Goal: Information Seeking & Learning: Learn about a topic

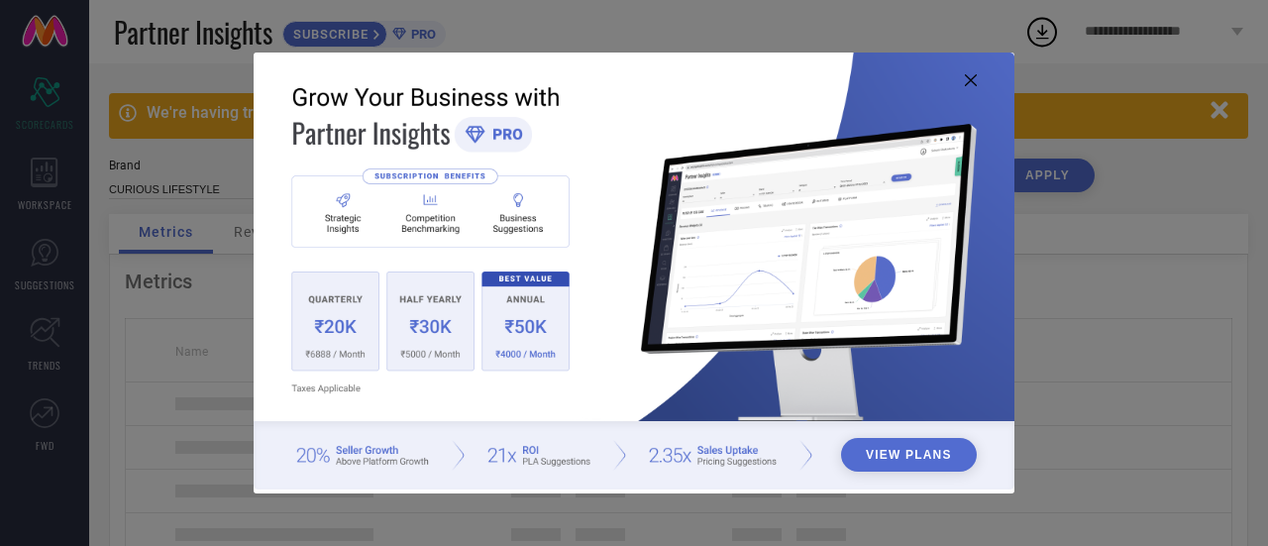
click at [967, 83] on icon at bounding box center [971, 80] width 12 height 12
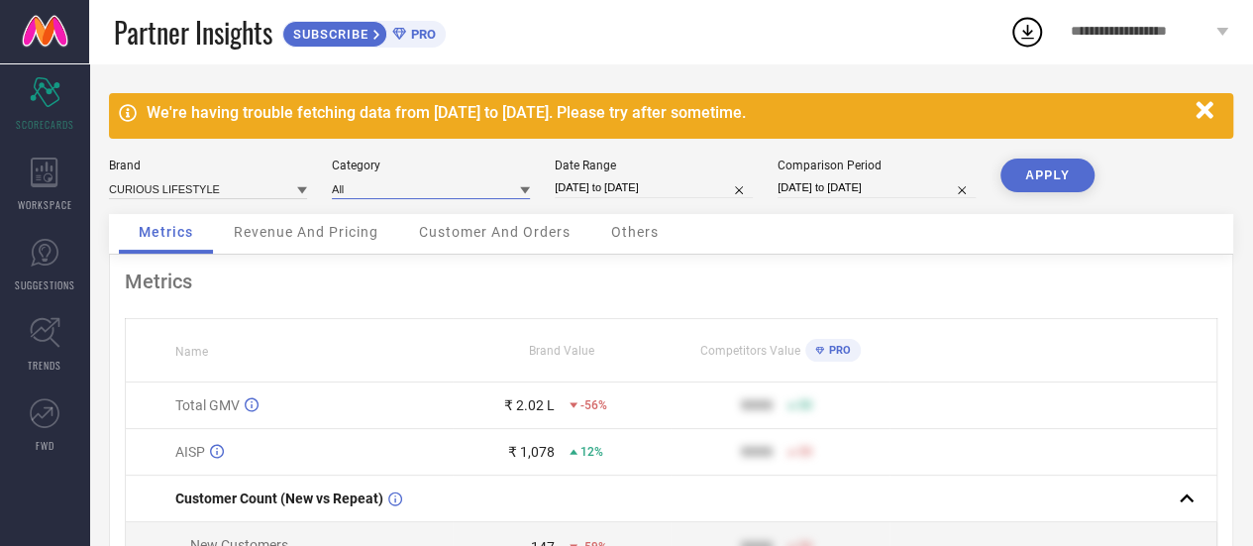
click at [422, 194] on input at bounding box center [431, 188] width 198 height 21
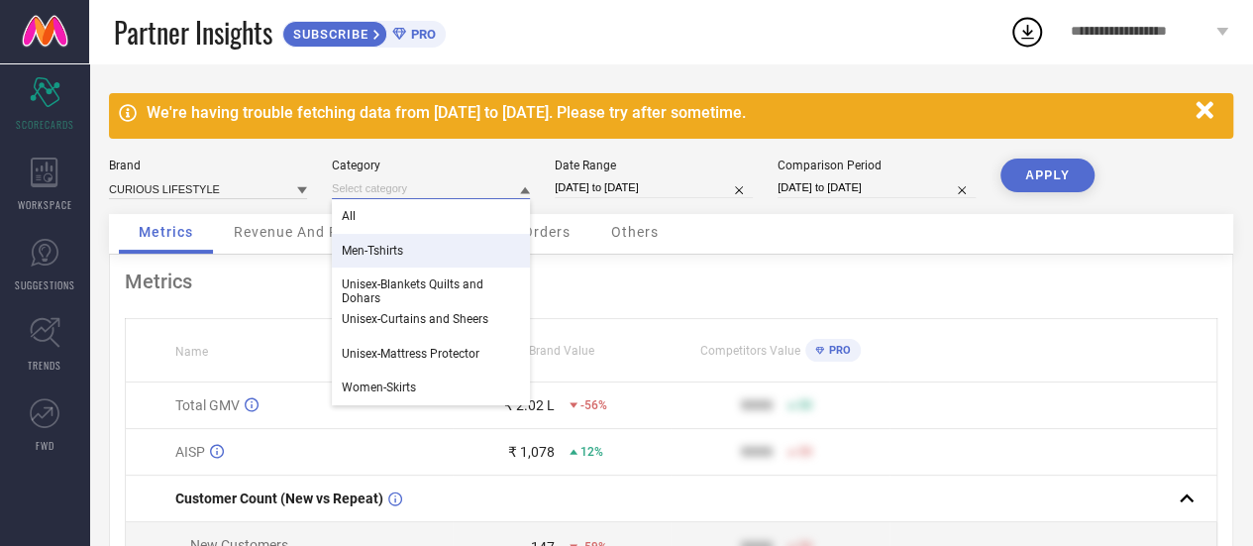
select select "5"
select select "2025"
select select "6"
select select "2025"
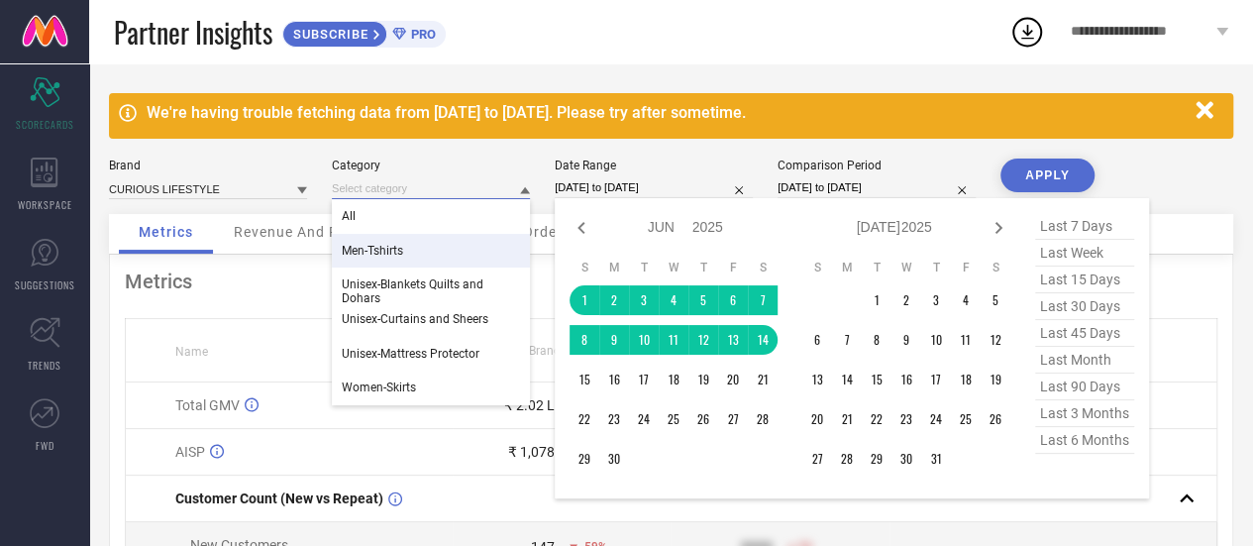
click at [676, 184] on input "[DATE] to [DATE]" at bounding box center [654, 187] width 198 height 21
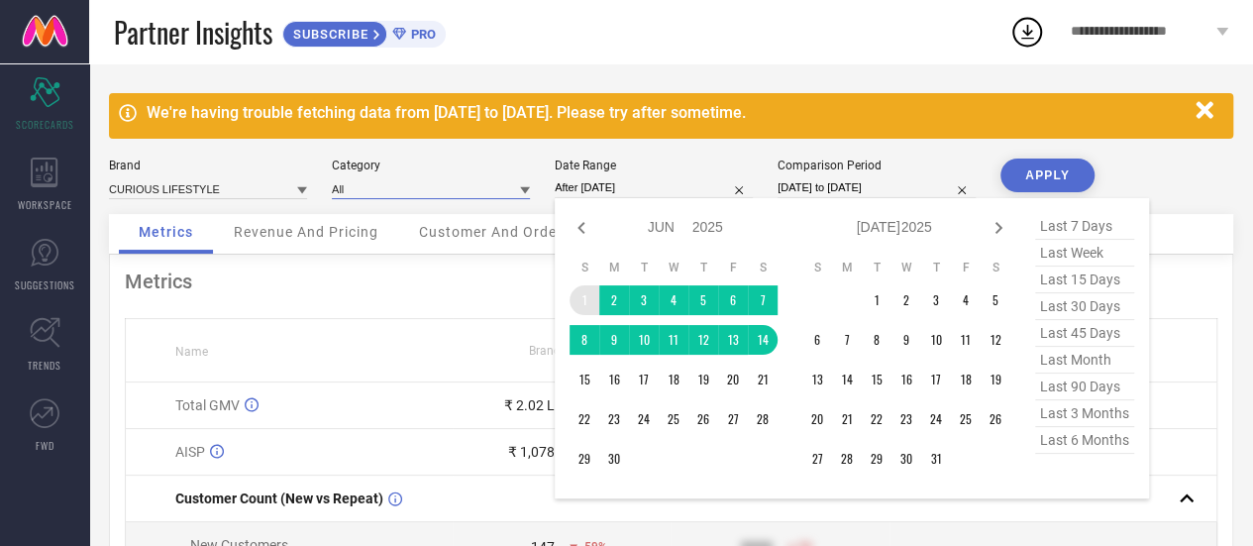
click at [588, 298] on td "1" at bounding box center [585, 300] width 30 height 30
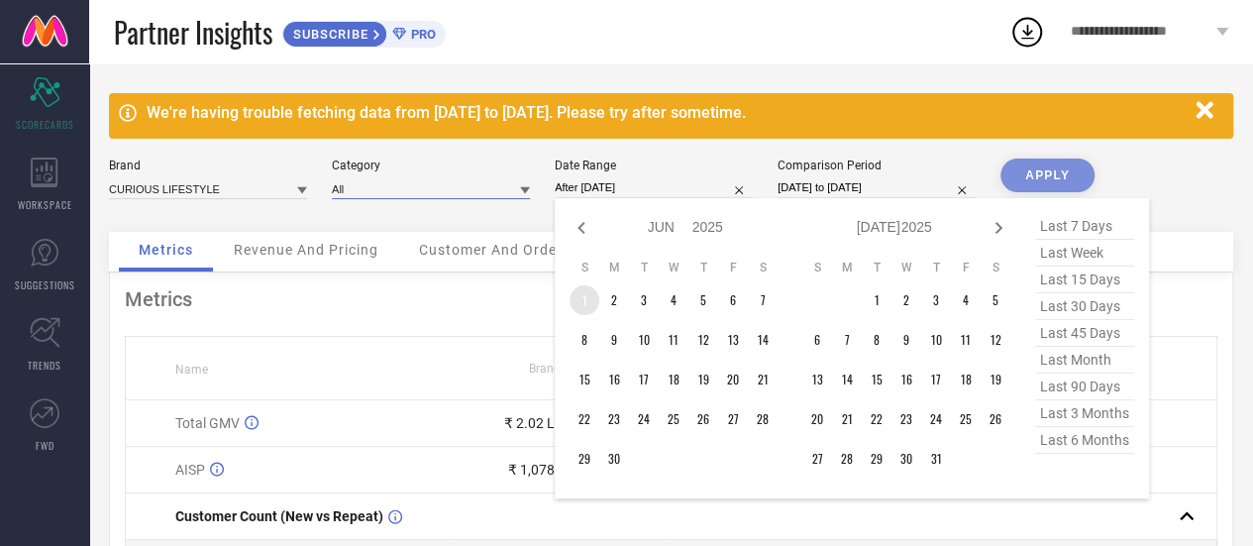
type input "[DATE] to [DATE]"
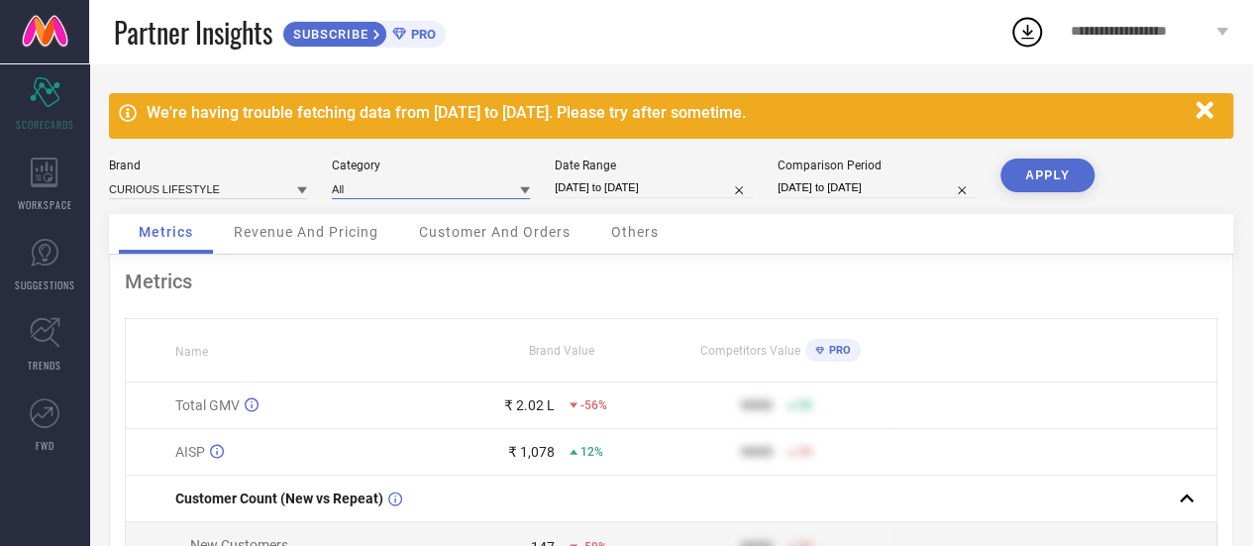
select select "5"
select select "2025"
select select "6"
select select "2025"
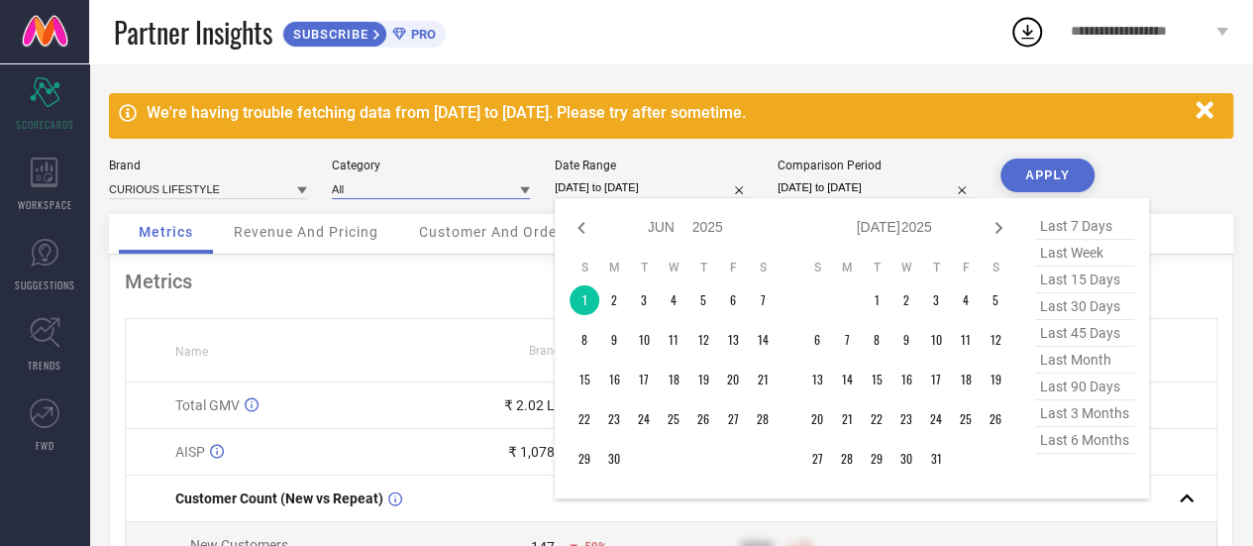
click at [601, 183] on input "[DATE] to [DATE]" at bounding box center [654, 187] width 198 height 21
type input "After [DATE]"
click at [592, 300] on td "1" at bounding box center [585, 300] width 30 height 30
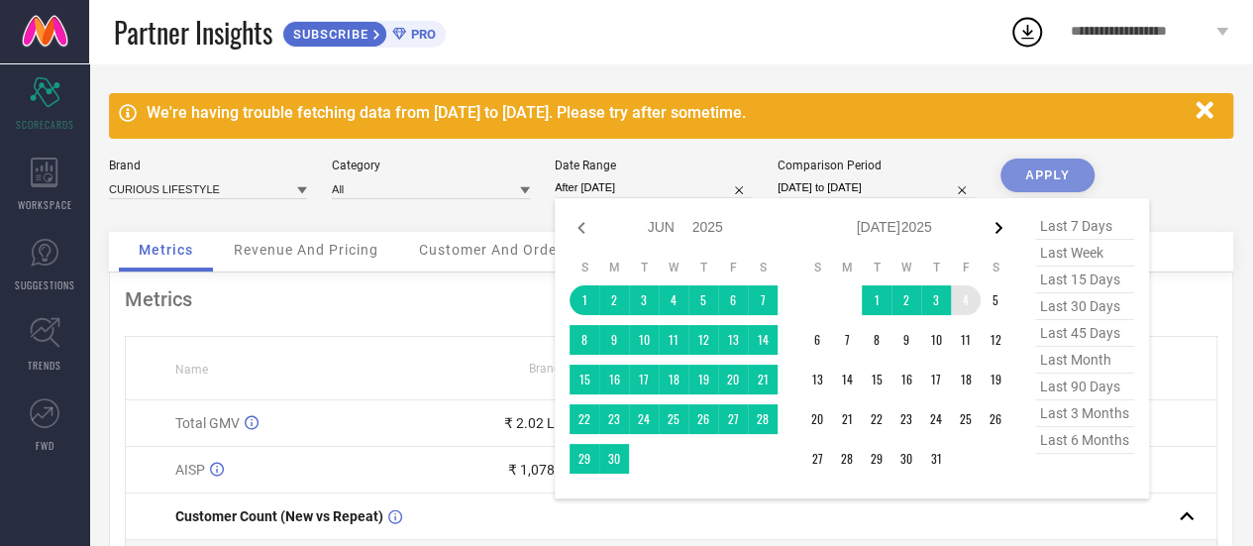
click at [994, 229] on icon at bounding box center [999, 228] width 24 height 24
select select "6"
select select "2025"
select select "7"
select select "2025"
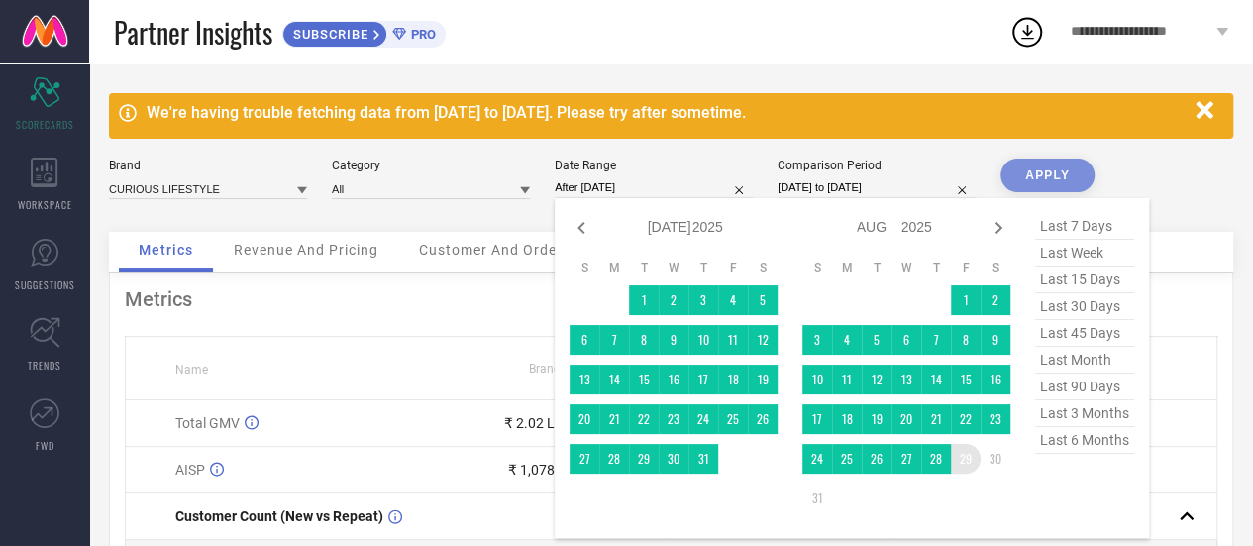
type input "[DATE] to [DATE]"
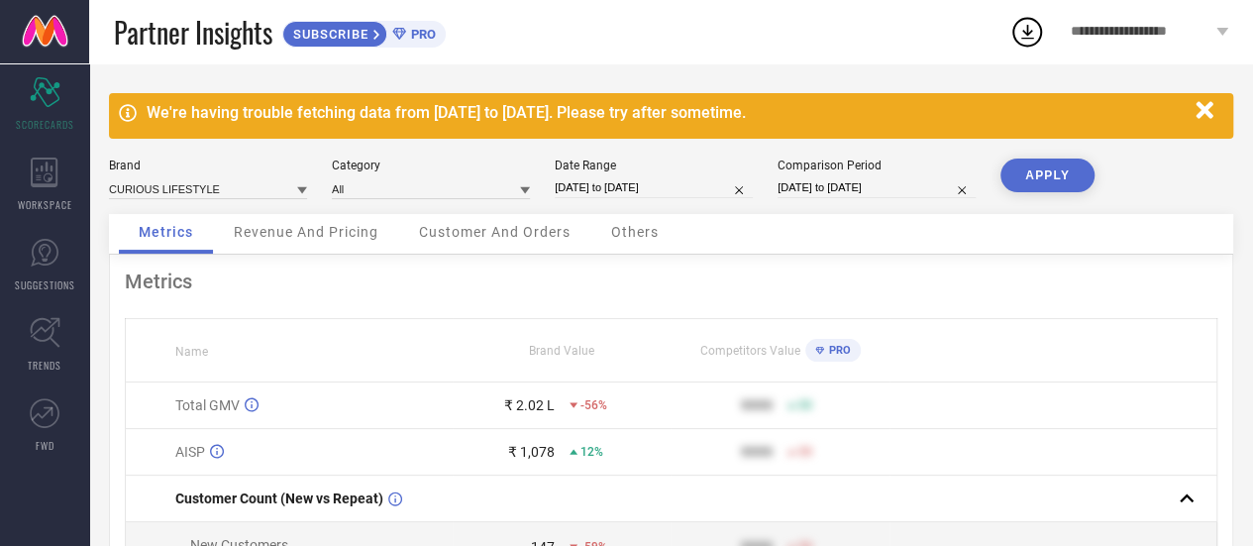
select select "2"
select select "2024"
select select "3"
select select "2024"
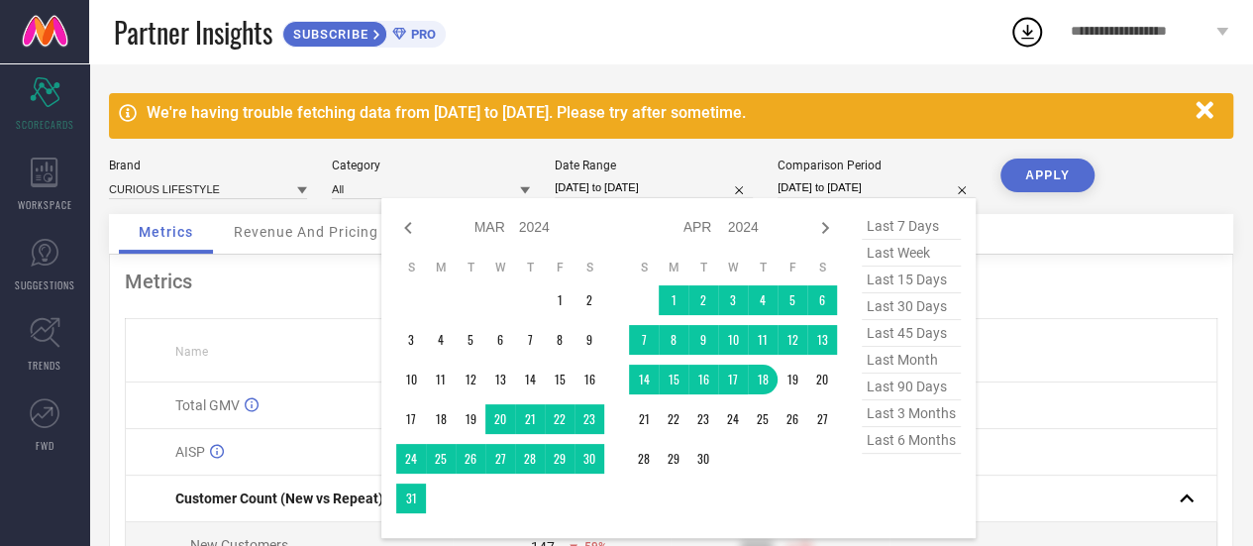
click at [802, 185] on input "[DATE] to [DATE]" at bounding box center [877, 187] width 198 height 21
click at [824, 225] on icon at bounding box center [825, 228] width 24 height 24
select select "3"
select select "2024"
select select "4"
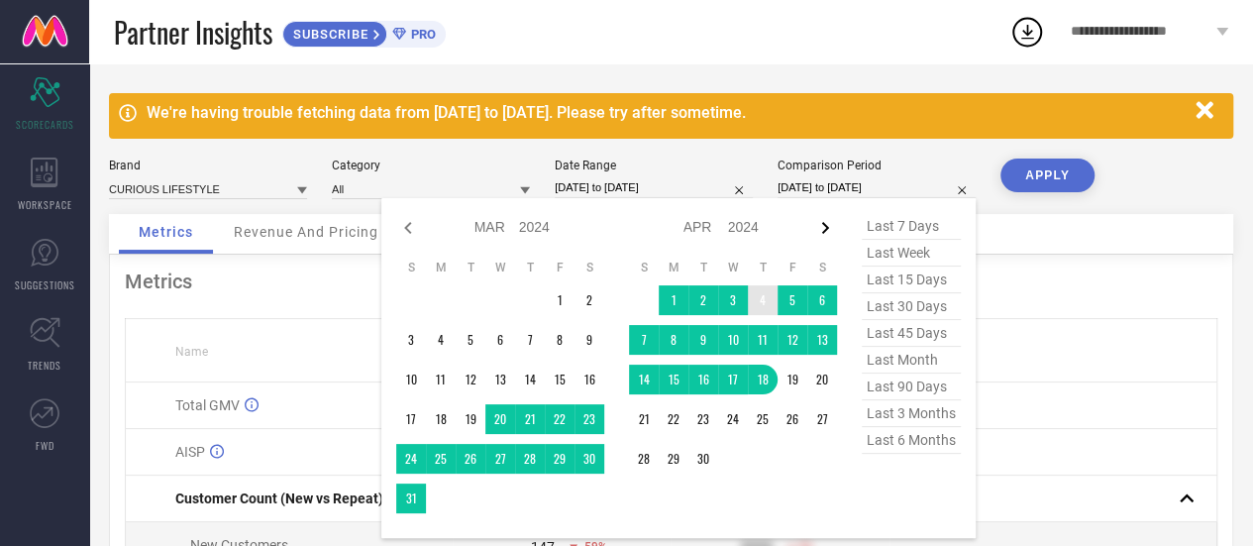
select select "2024"
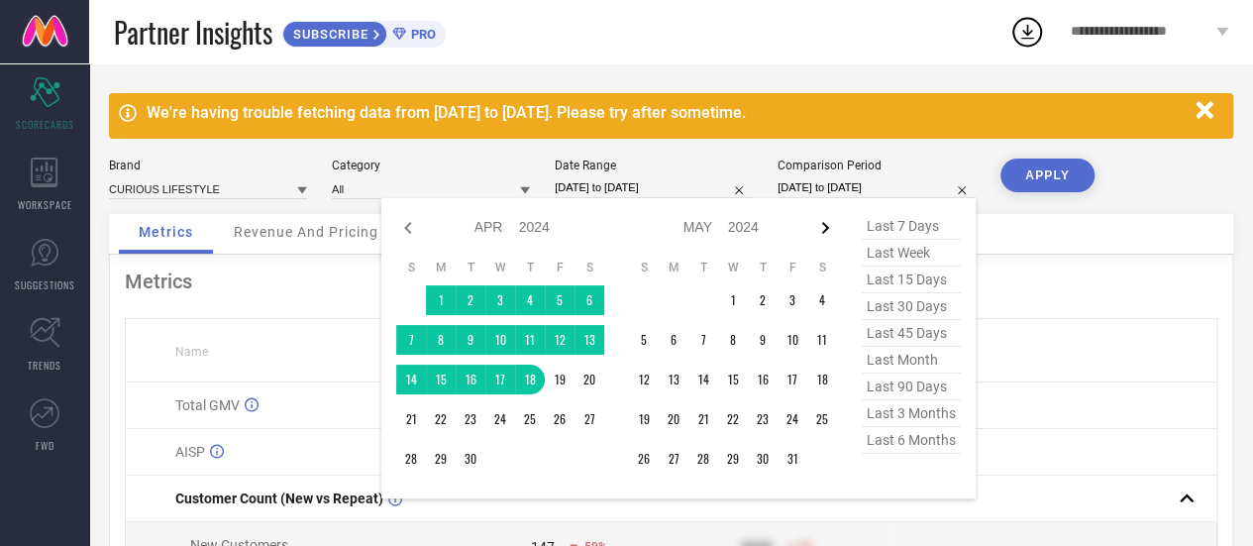
click at [822, 223] on icon at bounding box center [825, 228] width 24 height 24
select select "4"
select select "2024"
select select "5"
select select "2024"
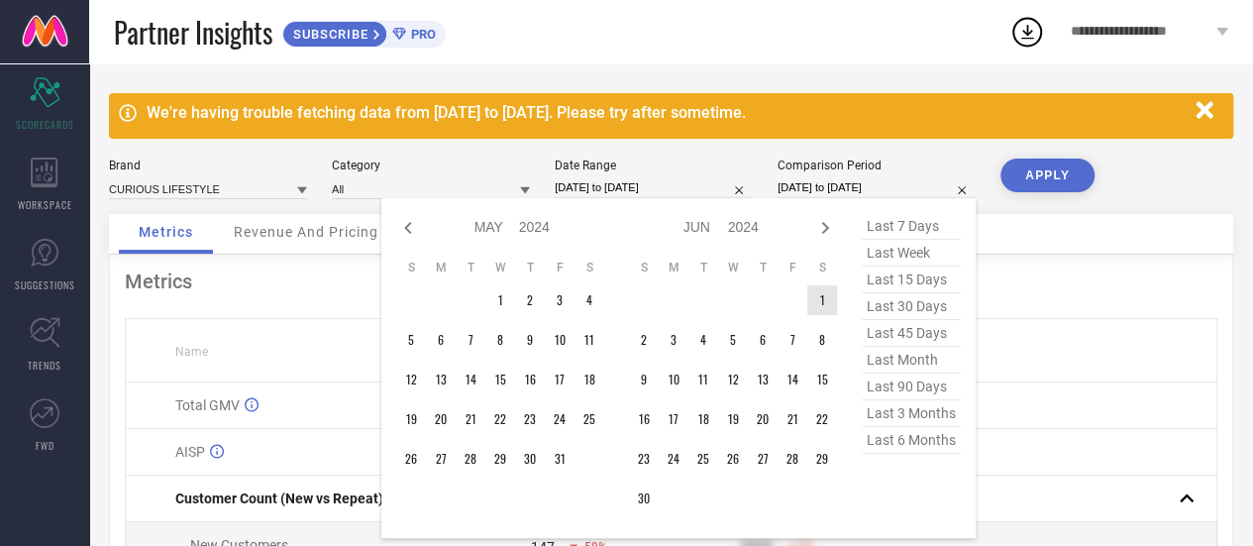
type input "After [DATE]"
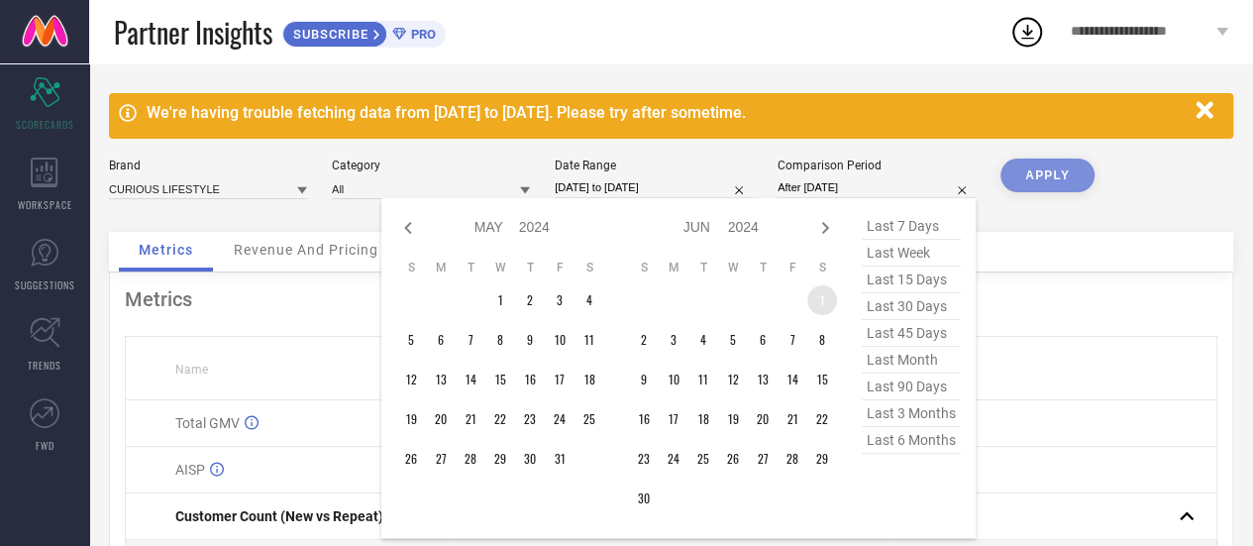
click at [818, 298] on td "1" at bounding box center [822, 300] width 30 height 30
click at [821, 227] on icon at bounding box center [825, 228] width 24 height 24
select select "5"
select select "2024"
select select "6"
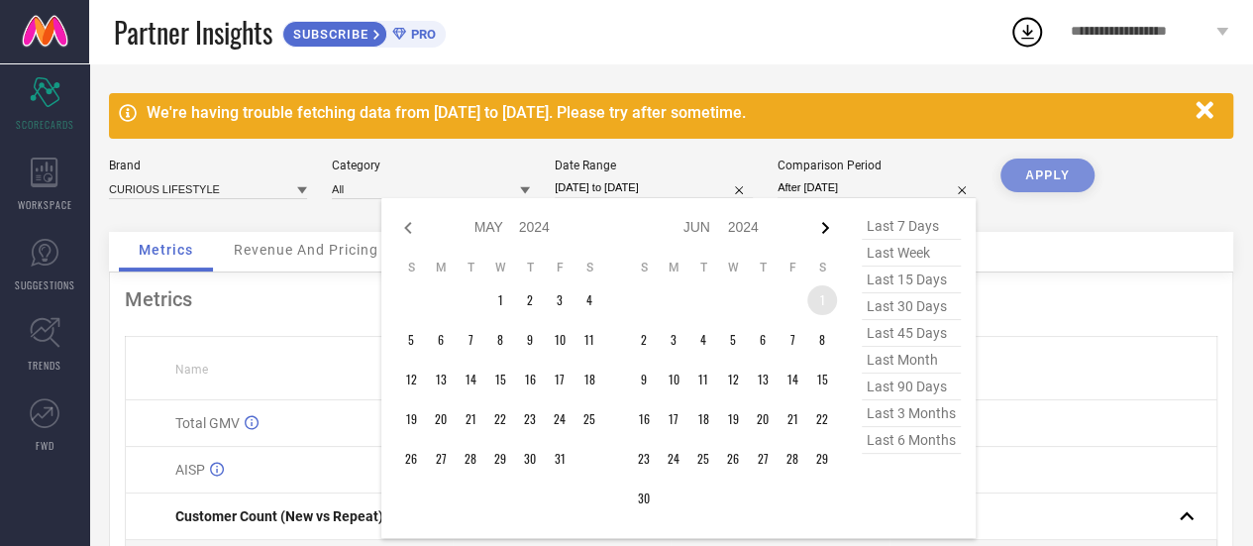
select select "2024"
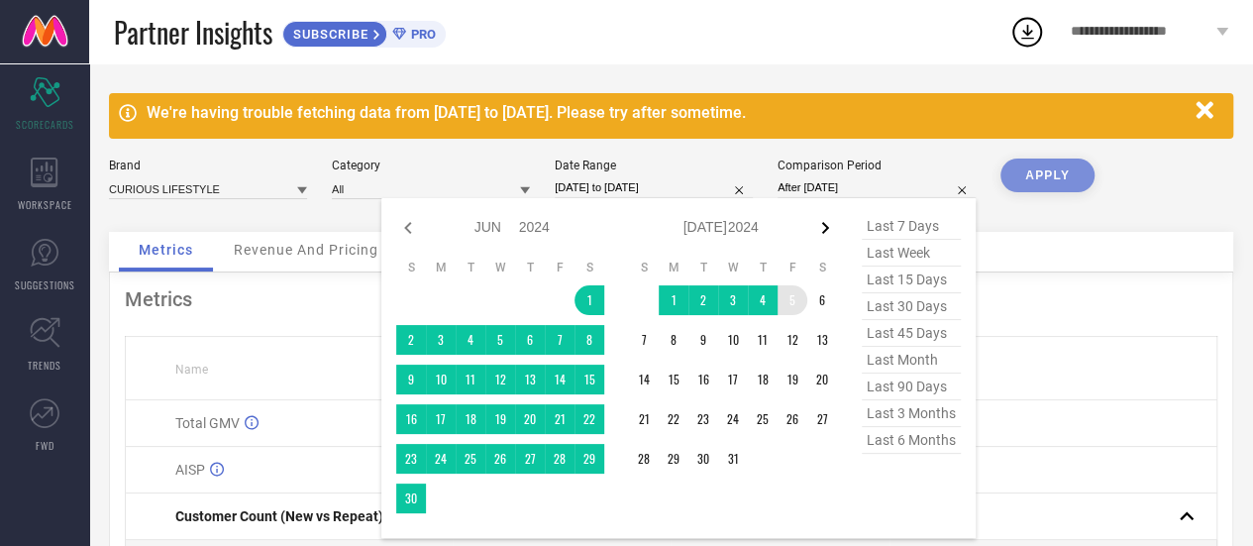
click at [824, 223] on icon at bounding box center [825, 228] width 7 height 12
select select "6"
select select "2024"
select select "7"
select select "2024"
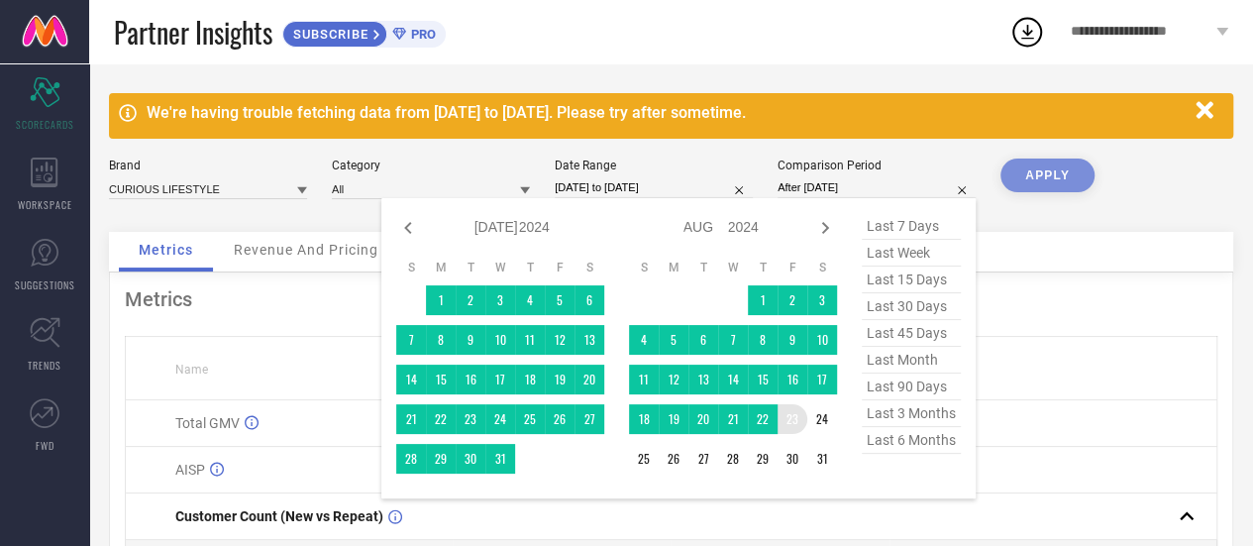
type input "[DATE] to [DATE]"
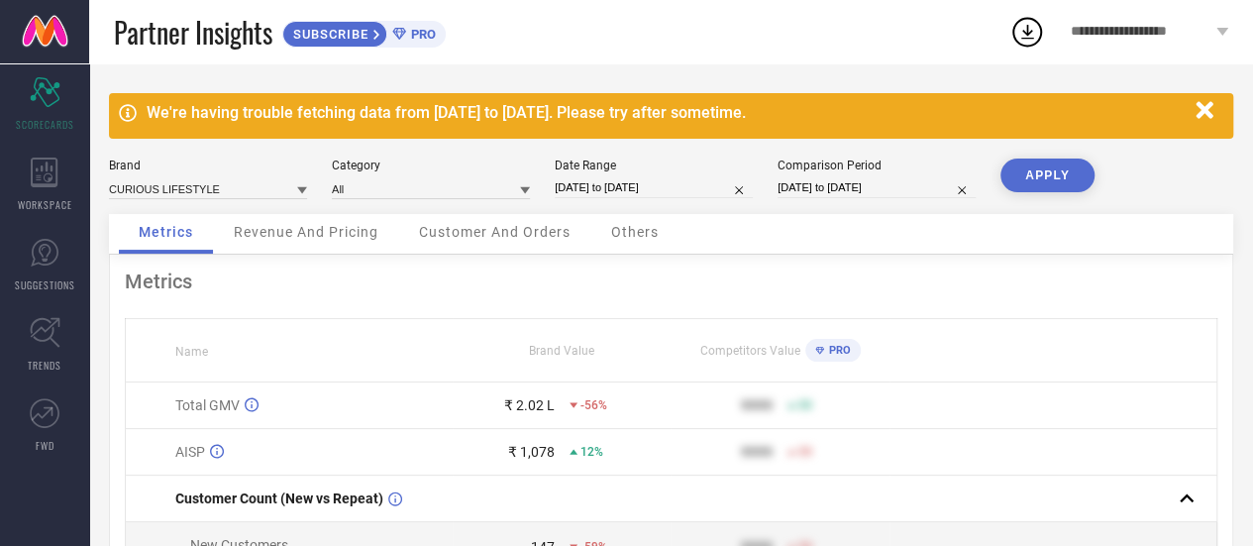
click at [1022, 175] on button "APPLY" at bounding box center [1047, 175] width 94 height 34
click at [55, 181] on icon at bounding box center [45, 172] width 28 height 30
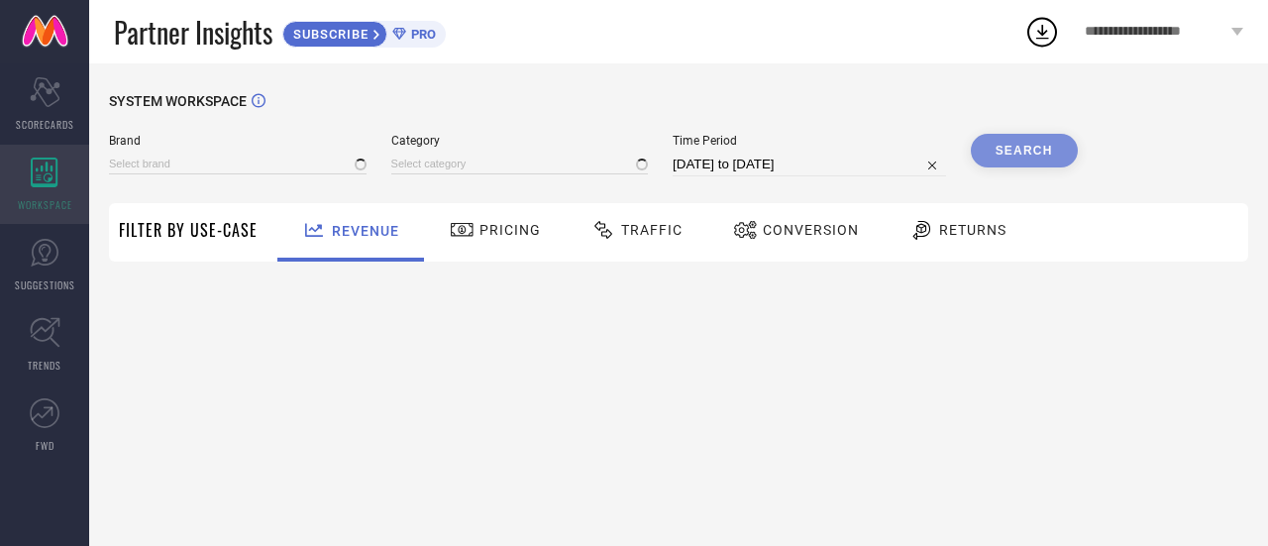
type input "CURIOUS LIFESTYLE"
type input "All"
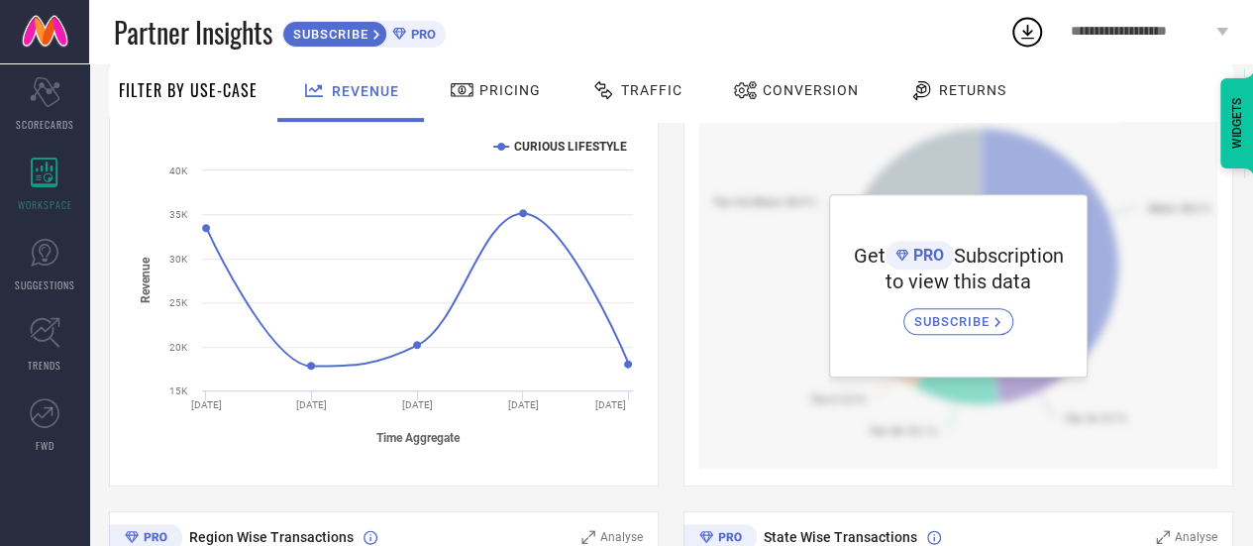
scroll to position [295, 0]
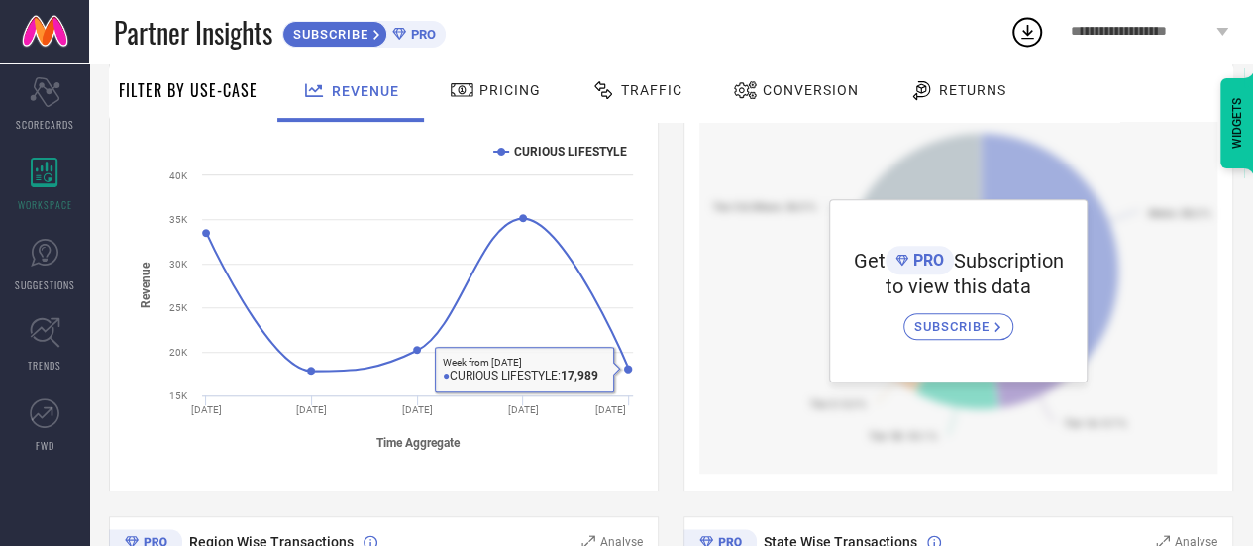
click at [517, 92] on span "Pricing" at bounding box center [509, 90] width 61 height 16
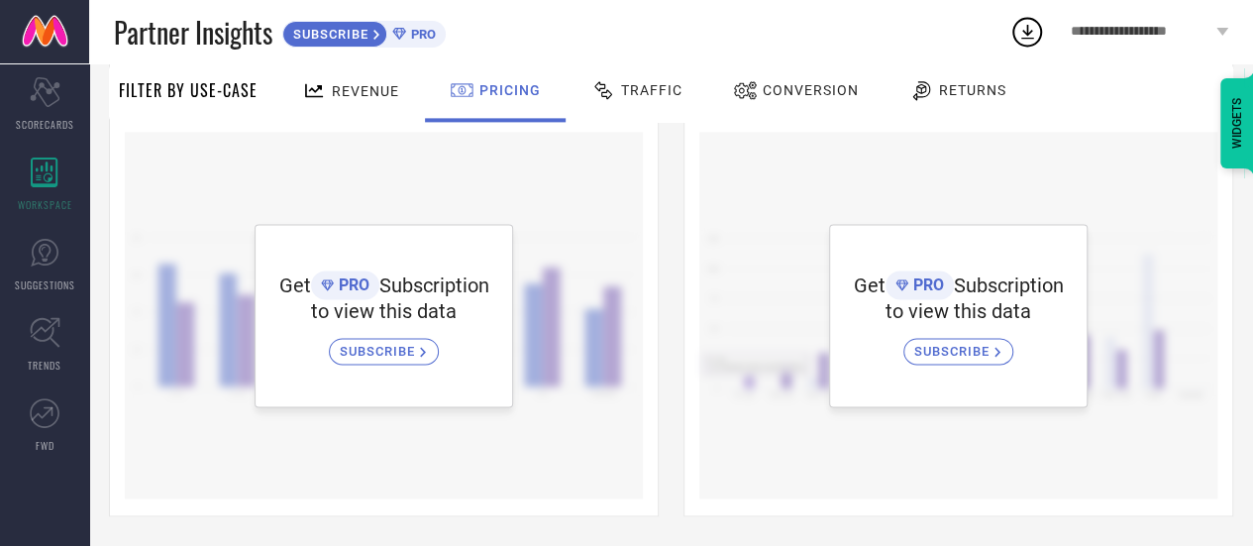
scroll to position [716, 0]
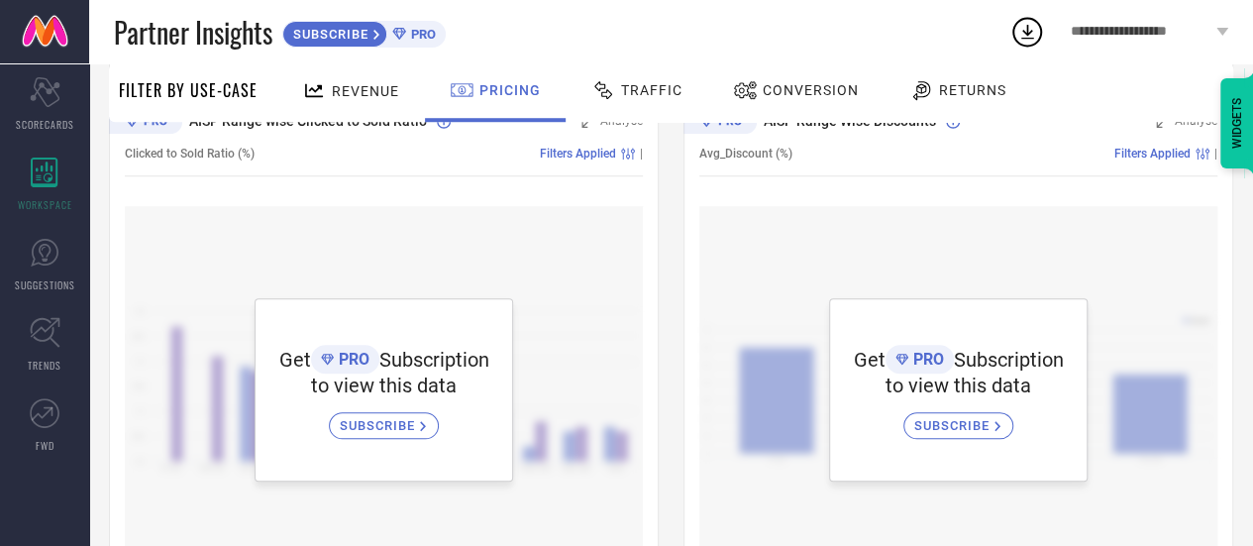
click at [638, 88] on span "Traffic" at bounding box center [651, 90] width 61 height 16
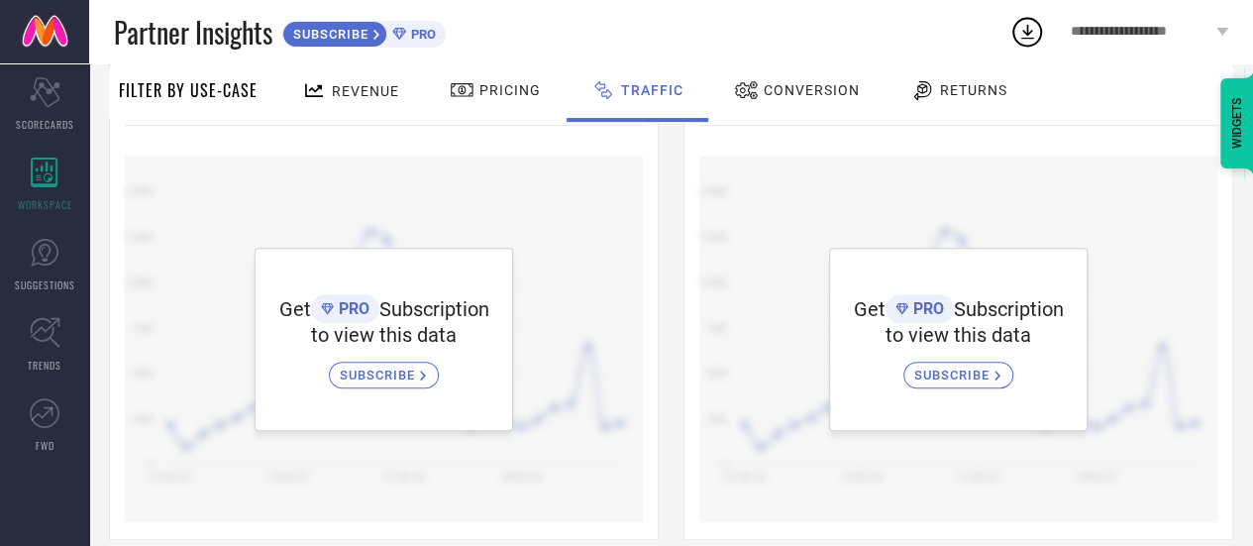
scroll to position [270, 0]
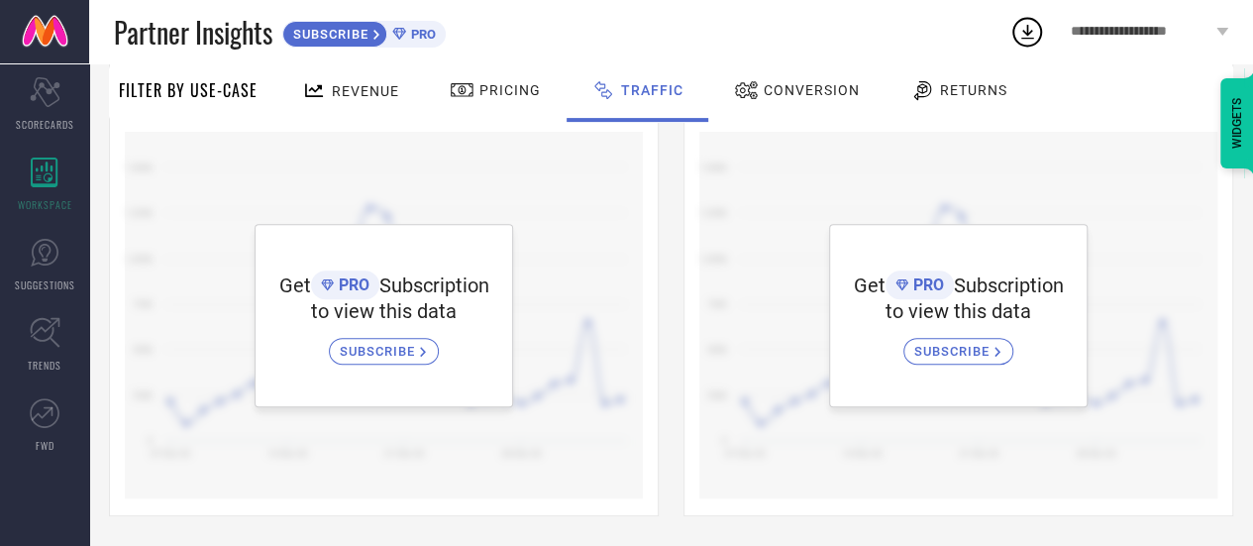
click at [774, 87] on span "Conversion" at bounding box center [812, 90] width 96 height 16
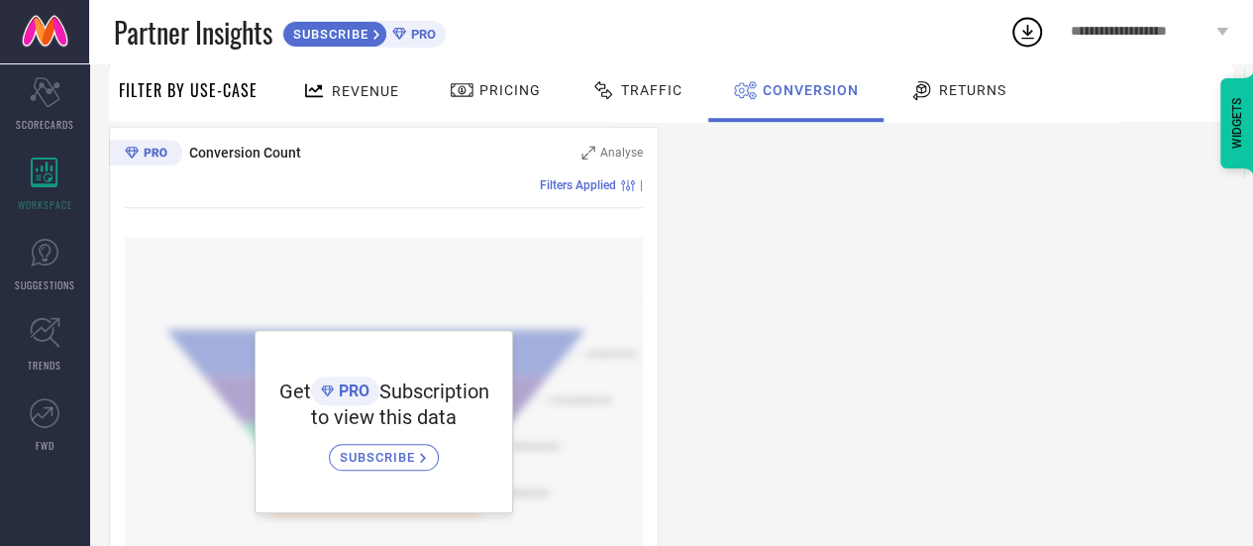
scroll to position [295, 0]
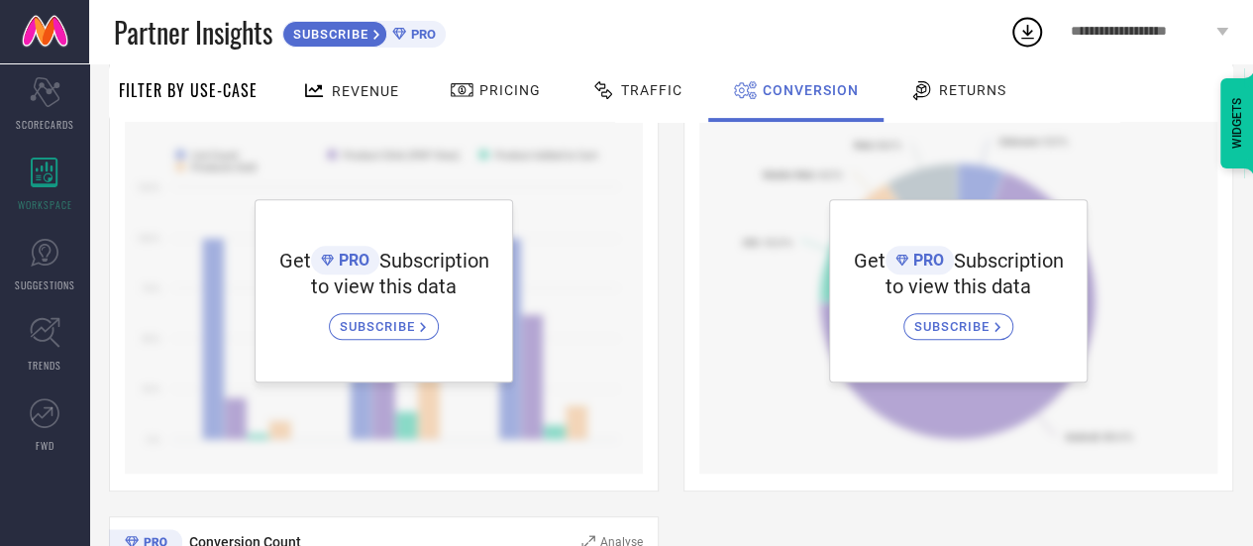
click at [923, 104] on div "Returns" at bounding box center [957, 90] width 107 height 34
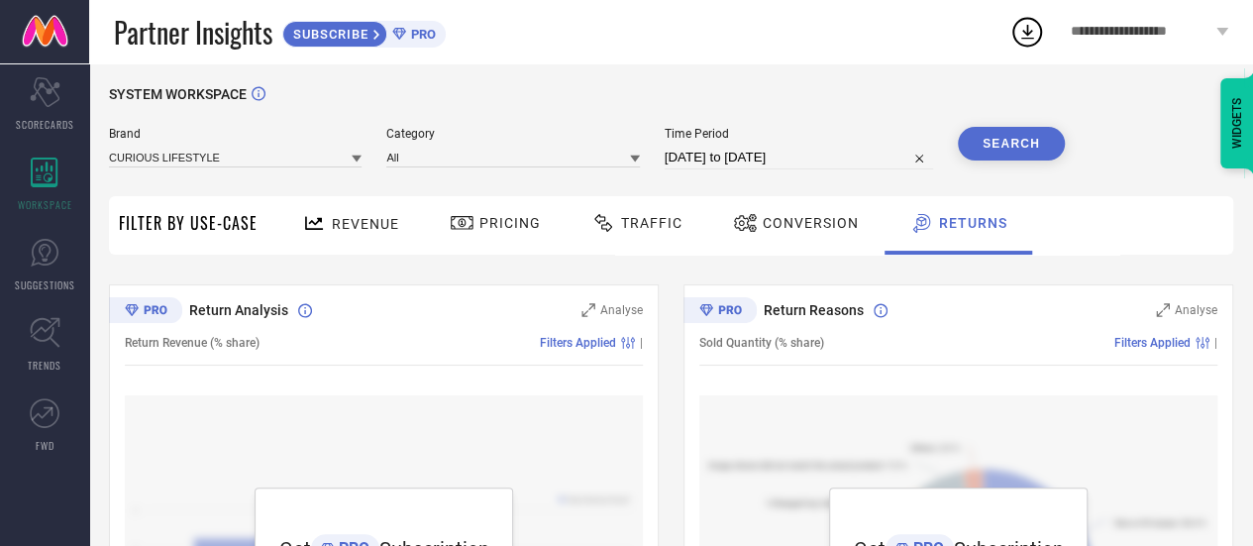
scroll to position [0, 0]
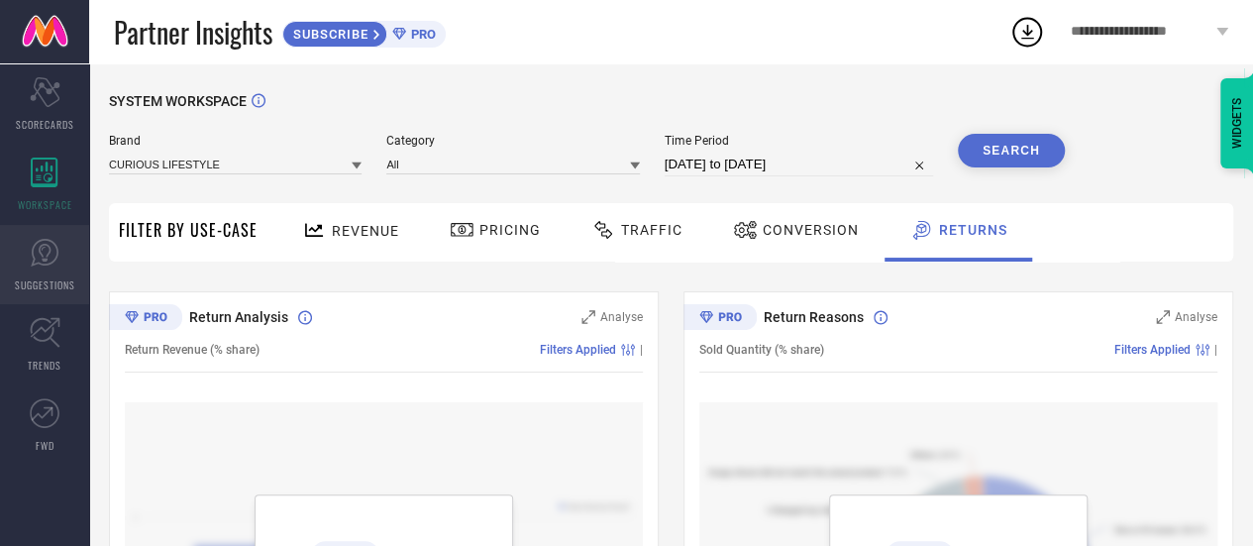
click at [44, 263] on icon at bounding box center [45, 253] width 28 height 28
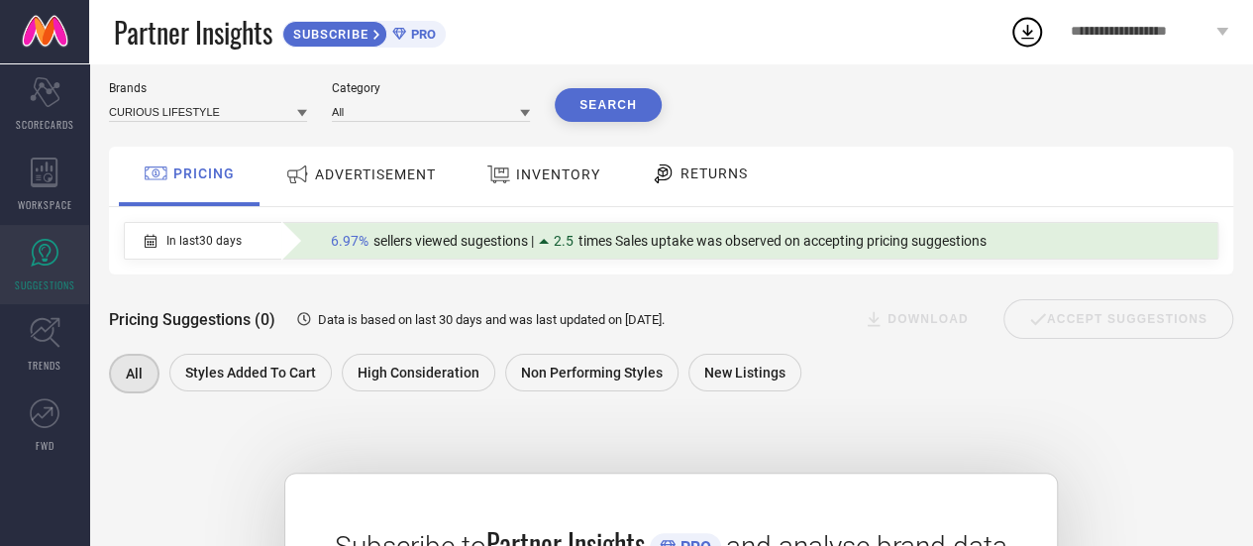
scroll to position [5, 0]
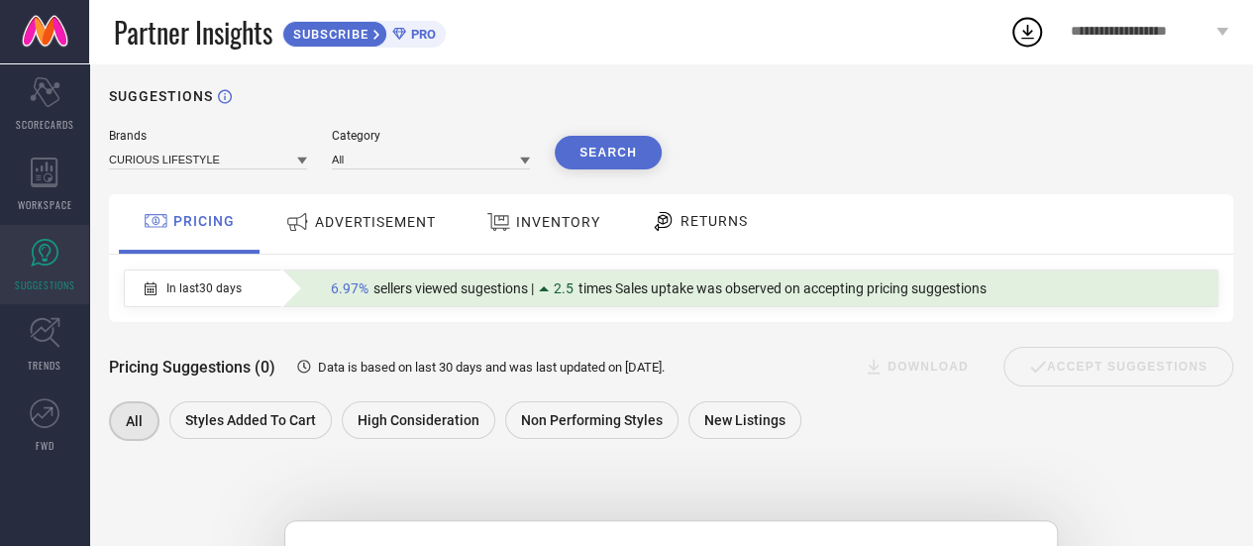
click at [381, 200] on div "ADVERTISEMENT" at bounding box center [361, 223] width 200 height 59
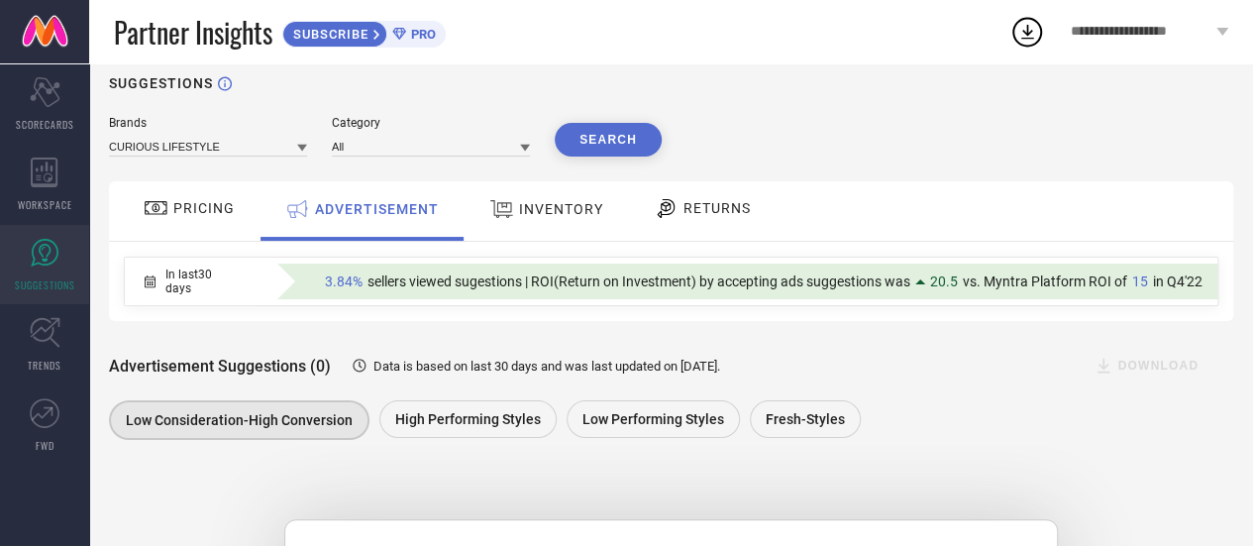
scroll to position [117, 0]
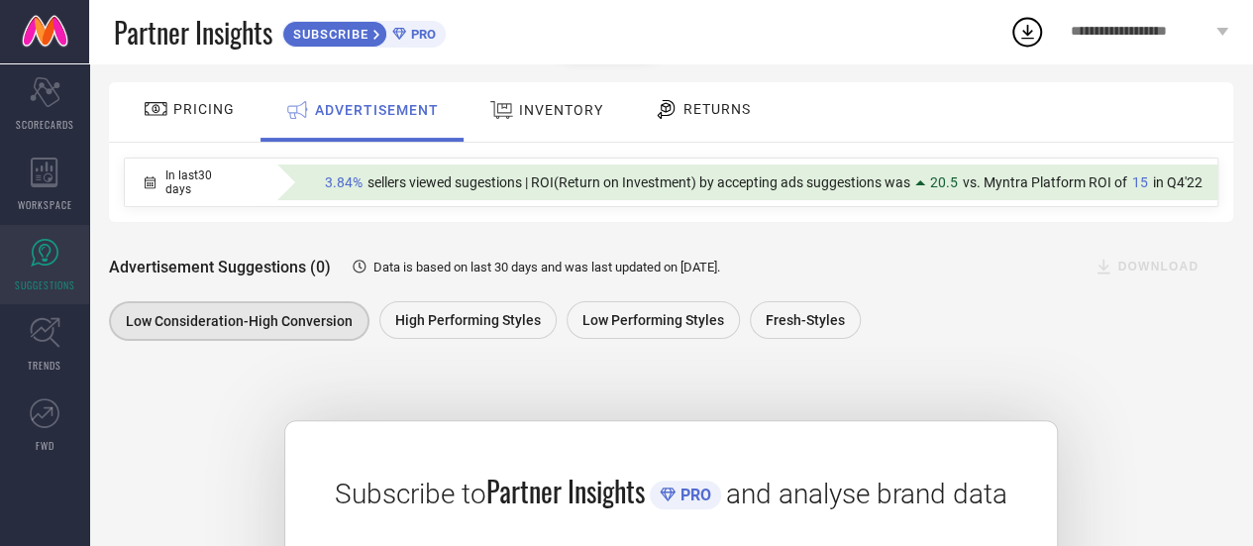
click at [584, 124] on div "INVENTORY" at bounding box center [546, 110] width 124 height 36
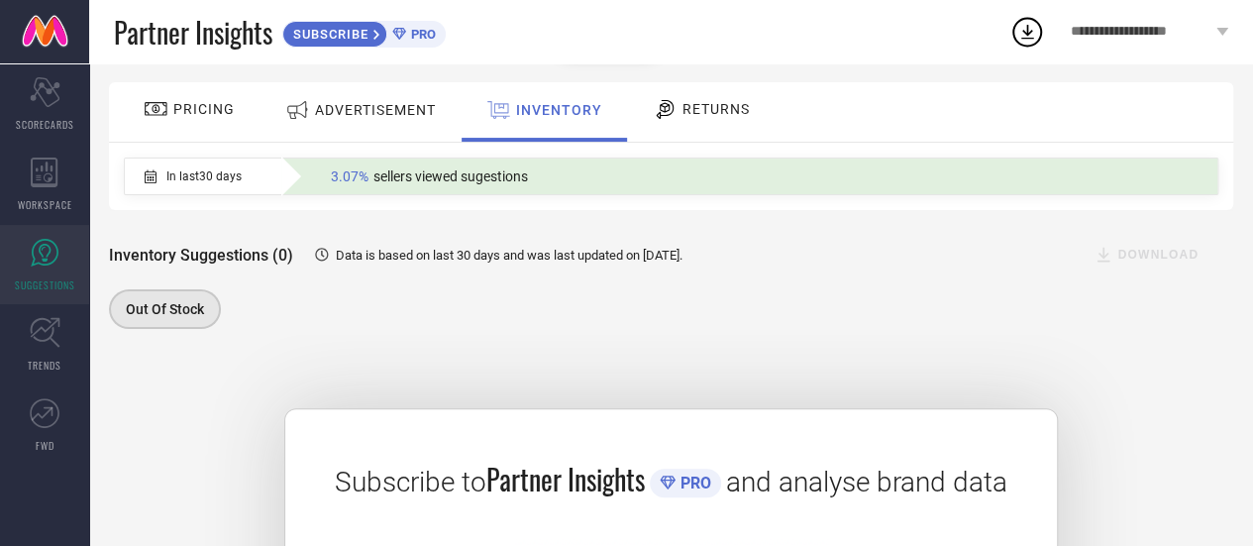
click at [659, 106] on icon at bounding box center [666, 109] width 18 height 19
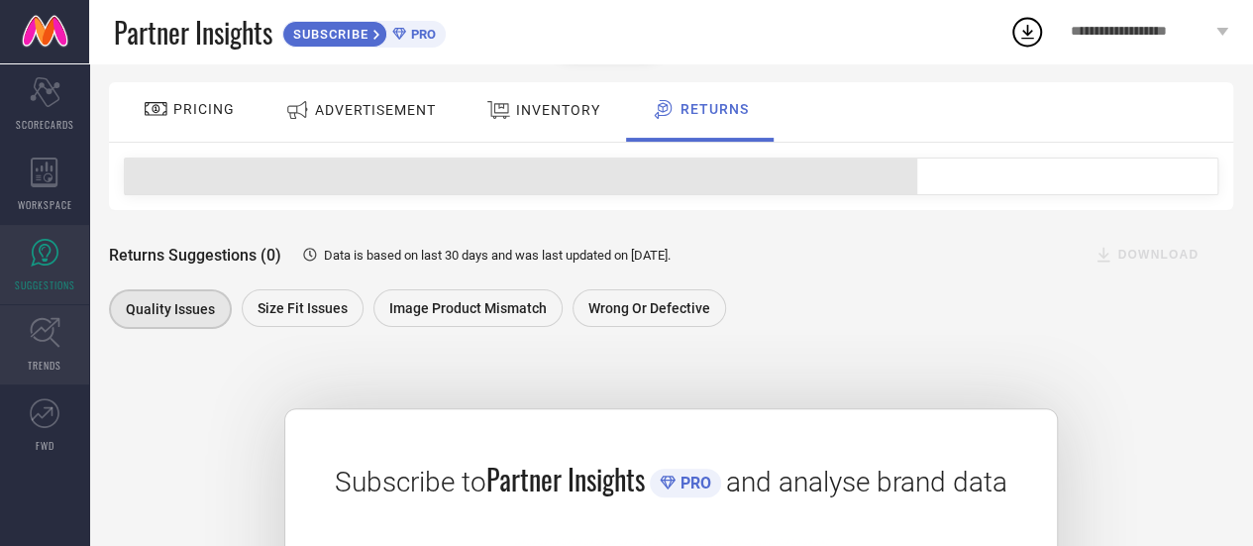
click at [59, 326] on icon at bounding box center [45, 332] width 31 height 31
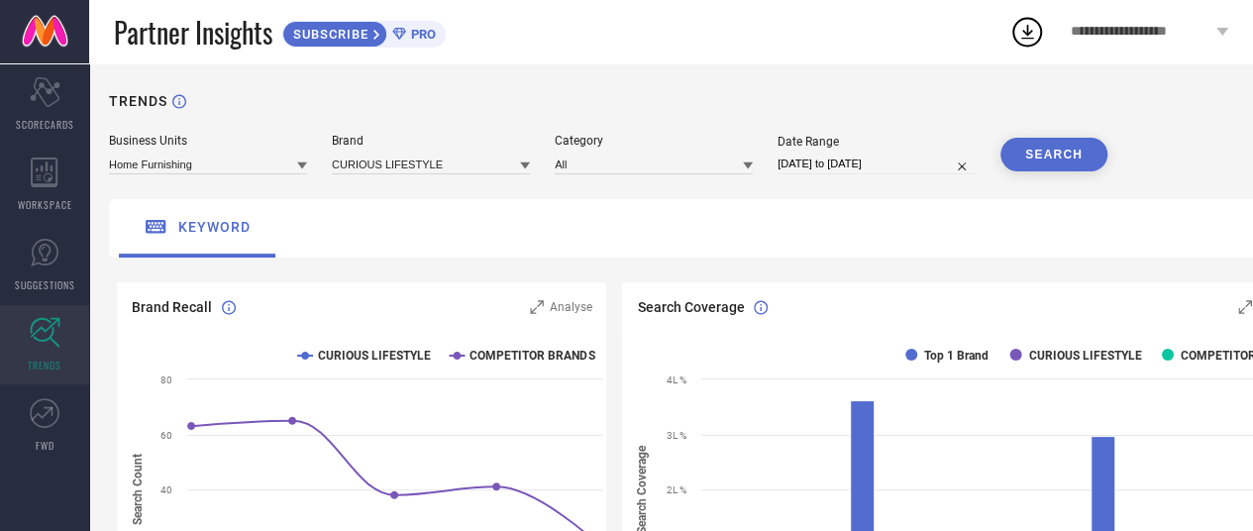
click at [821, 167] on input "[DATE] to [DATE]" at bounding box center [877, 164] width 198 height 21
select select "6"
select select "2025"
select select "7"
select select "2025"
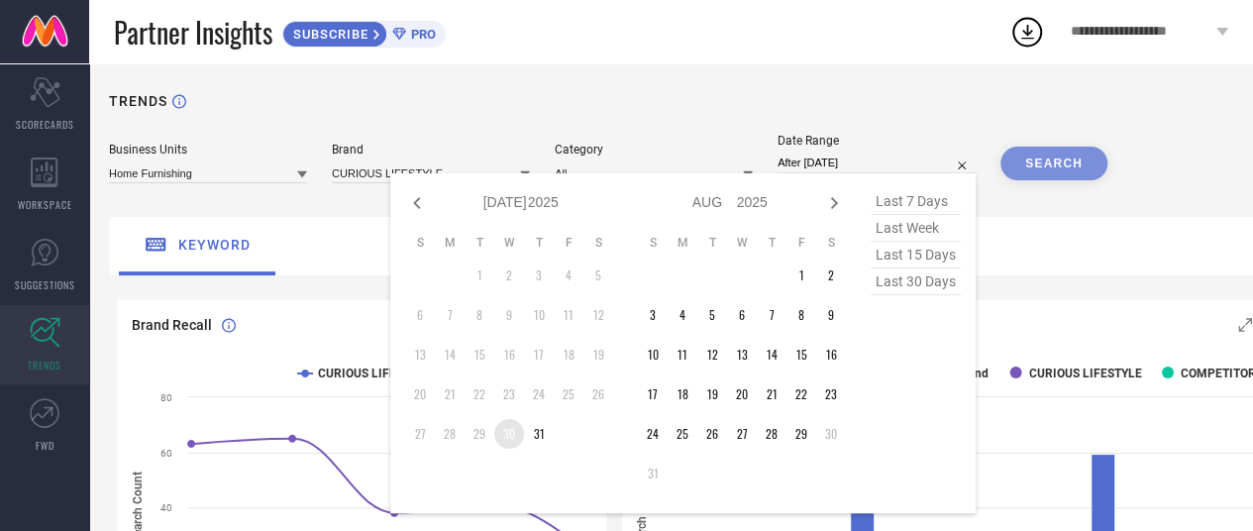
click at [515, 431] on td "30" at bounding box center [509, 434] width 30 height 30
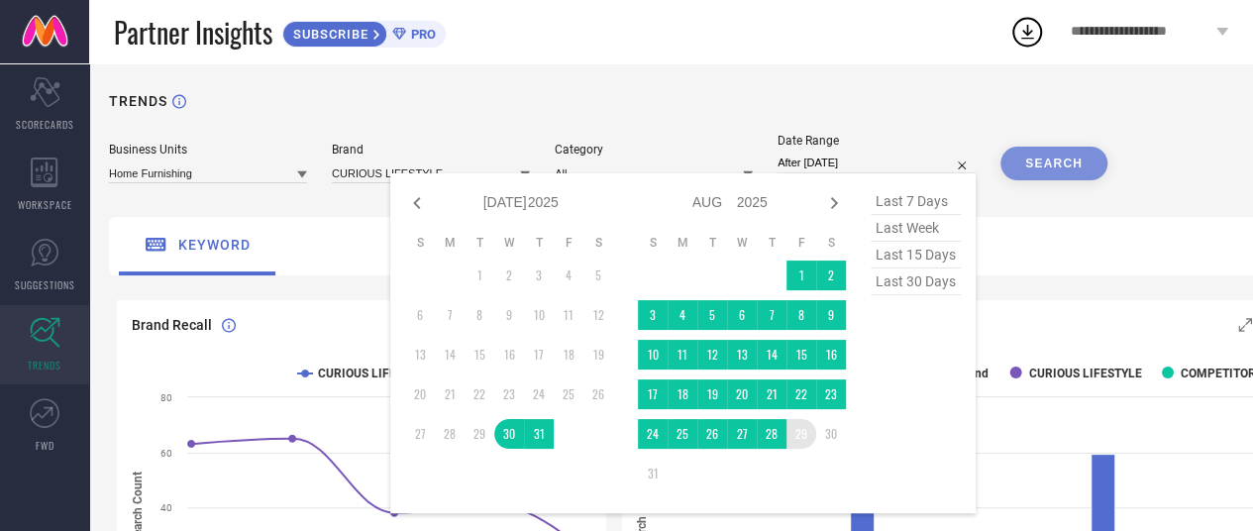
type input "[DATE] to [DATE]"
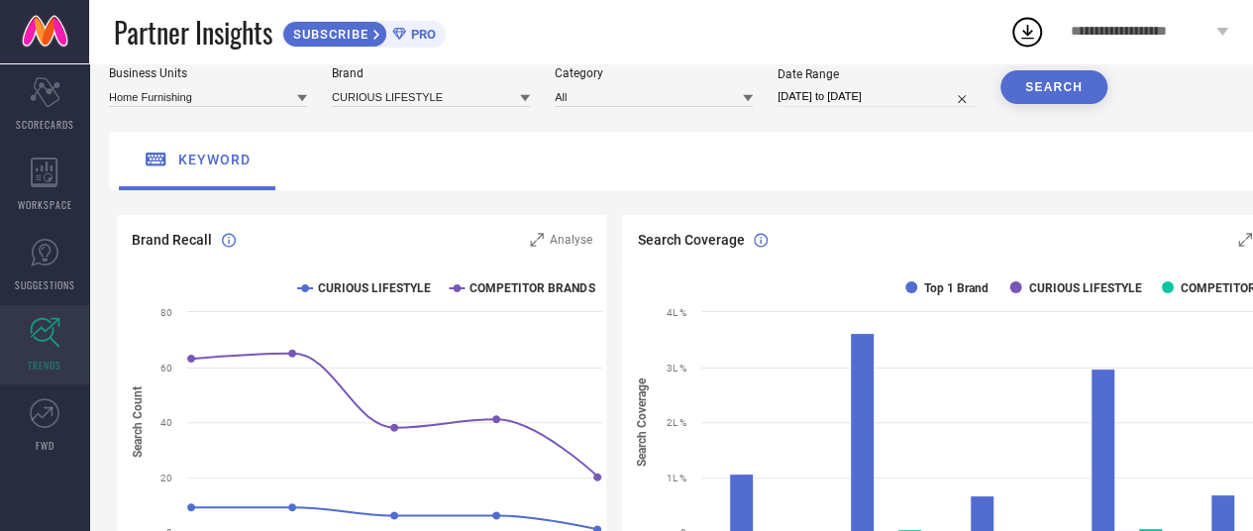
scroll to position [99, 0]
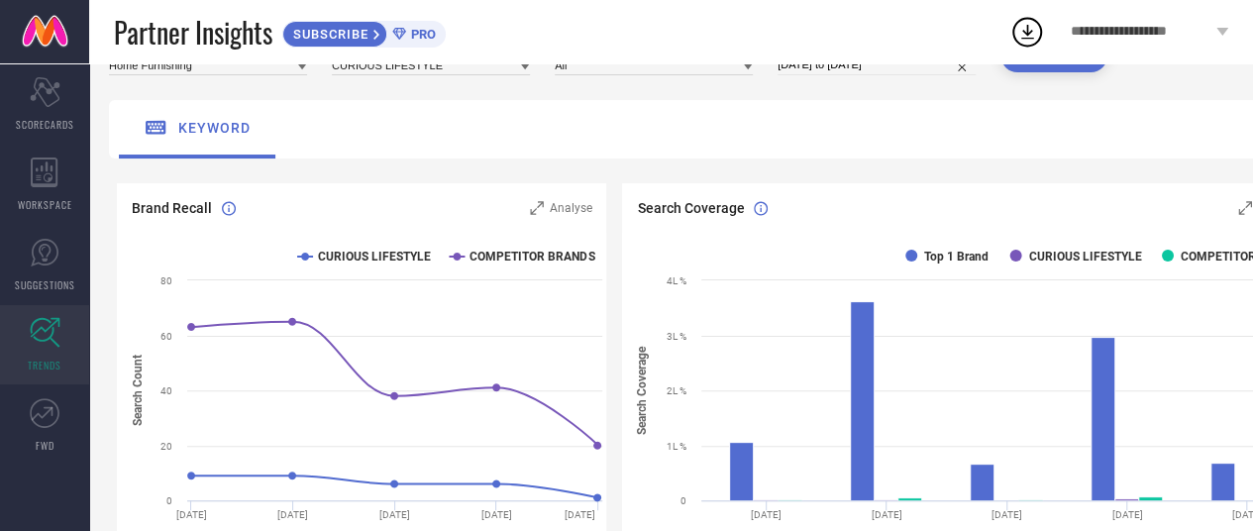
click at [1036, 64] on button "SEARCH" at bounding box center [1053, 56] width 107 height 34
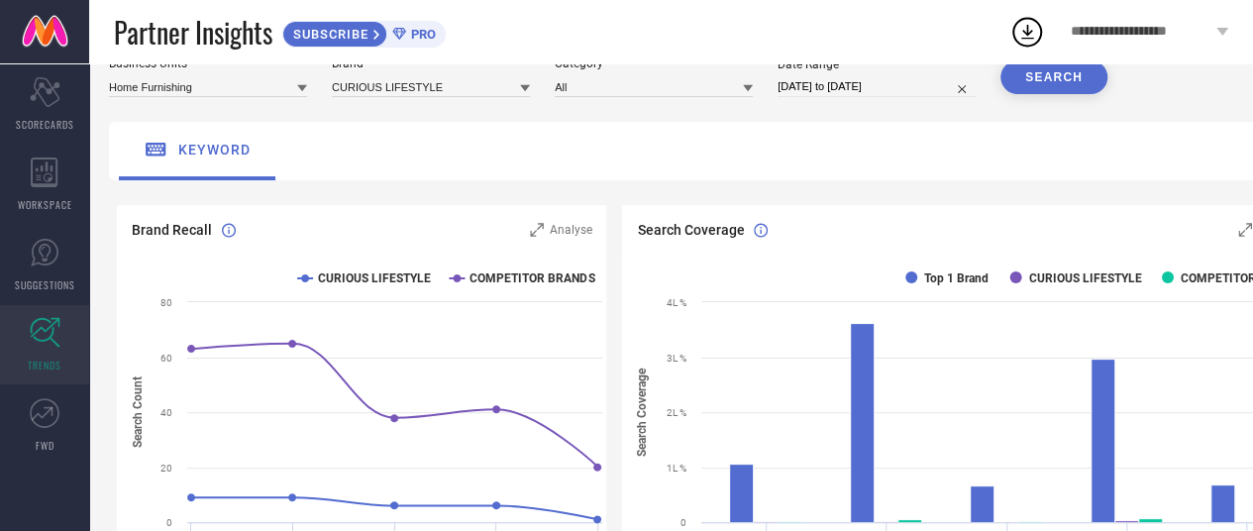
scroll to position [137, 0]
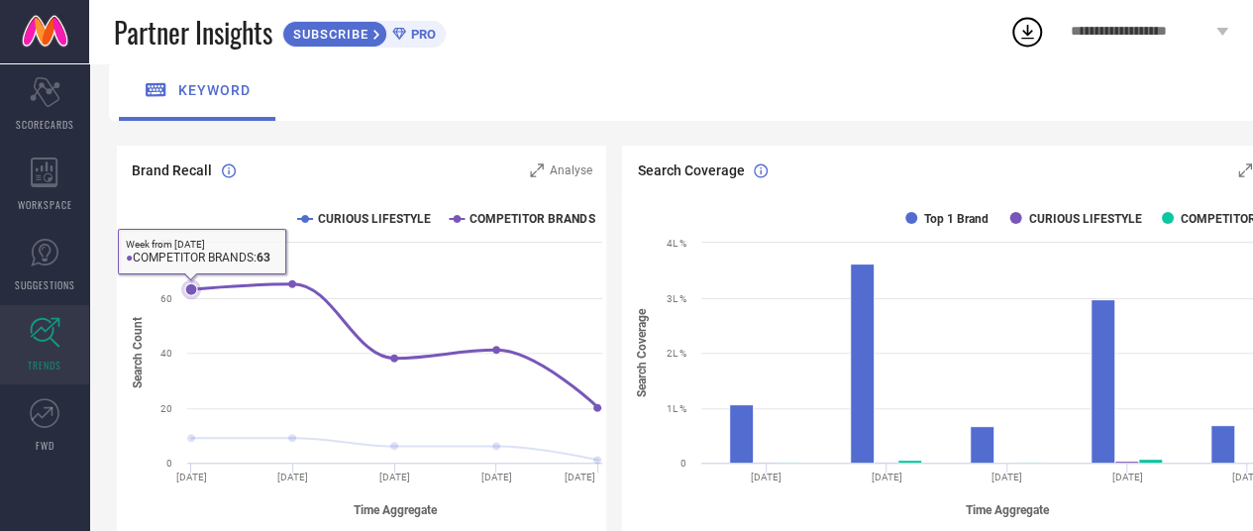
click at [218, 289] on icon at bounding box center [394, 346] width 407 height 124
click at [196, 295] on icon at bounding box center [191, 289] width 20 height 20
click at [193, 281] on icon at bounding box center [191, 289] width 20 height 20
click at [192, 256] on rect at bounding box center [364, 363] width 495 height 337
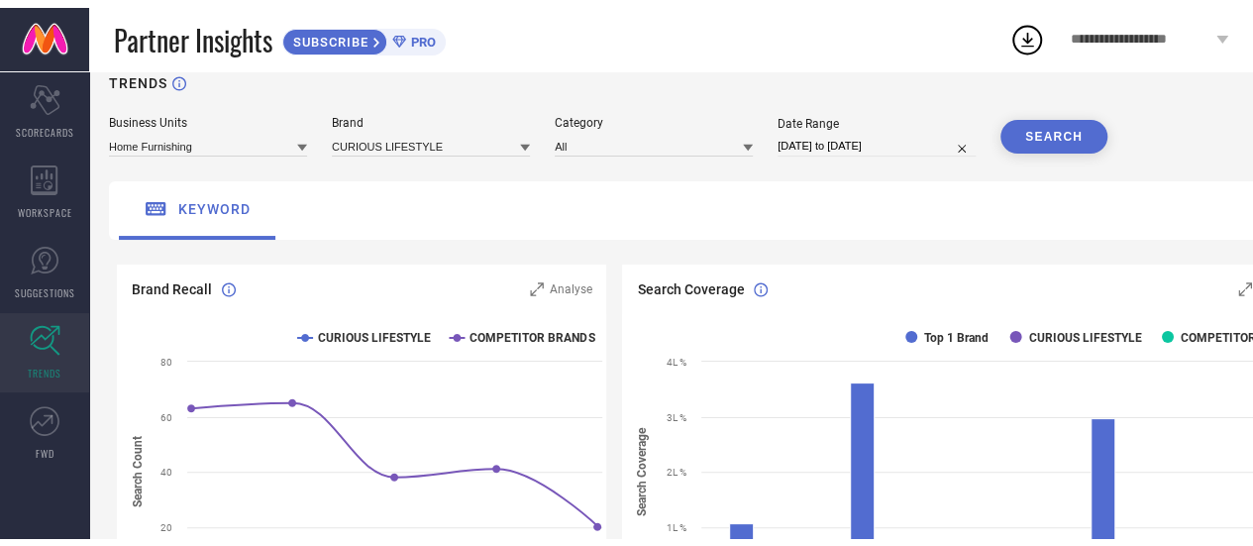
scroll to position [0, 0]
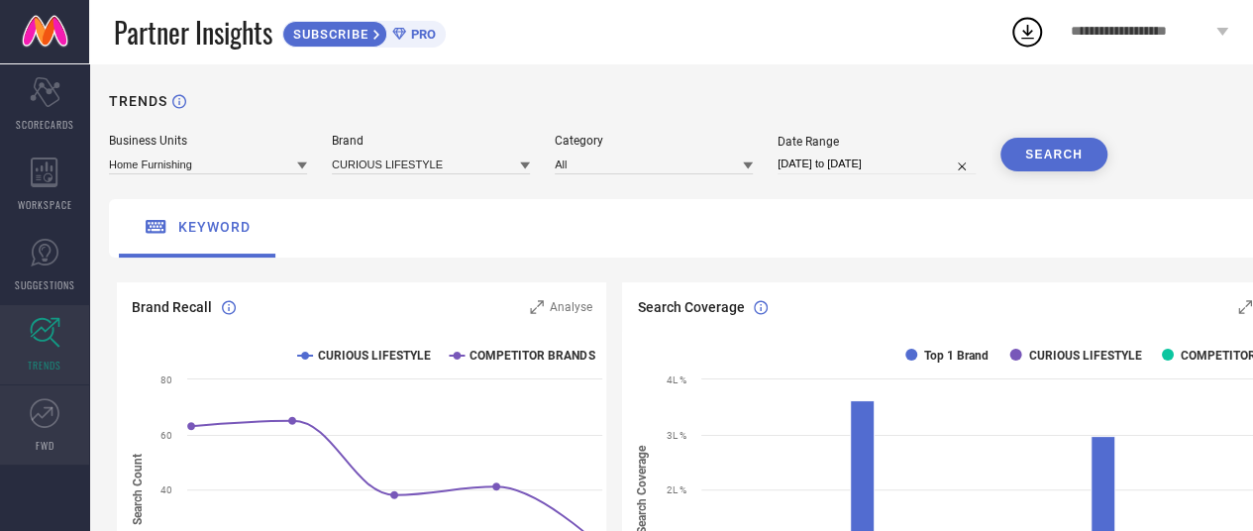
drag, startPoint x: 41, startPoint y: 412, endPoint x: 54, endPoint y: 406, distance: 15.1
click at [41, 412] on icon at bounding box center [45, 413] width 30 height 30
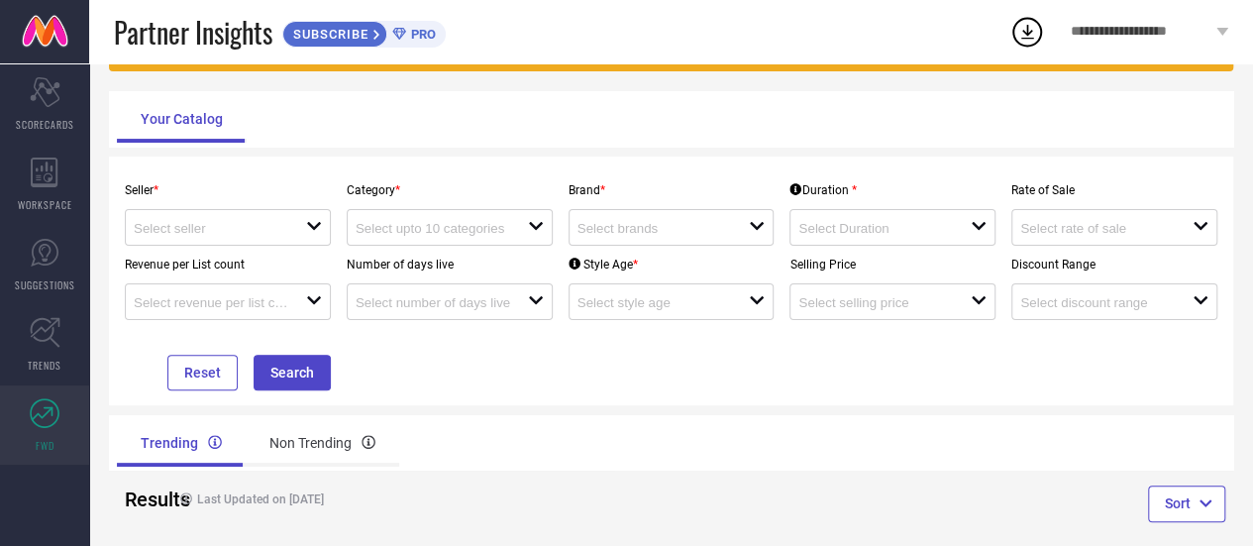
scroll to position [155, 0]
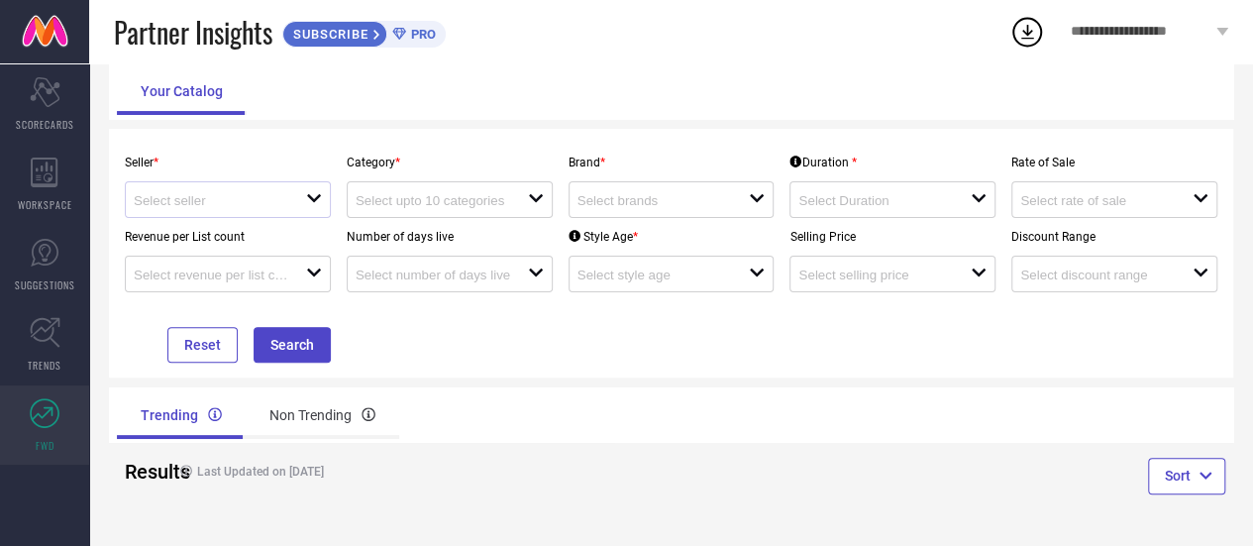
click at [299, 191] on div at bounding box center [220, 199] width 172 height 19
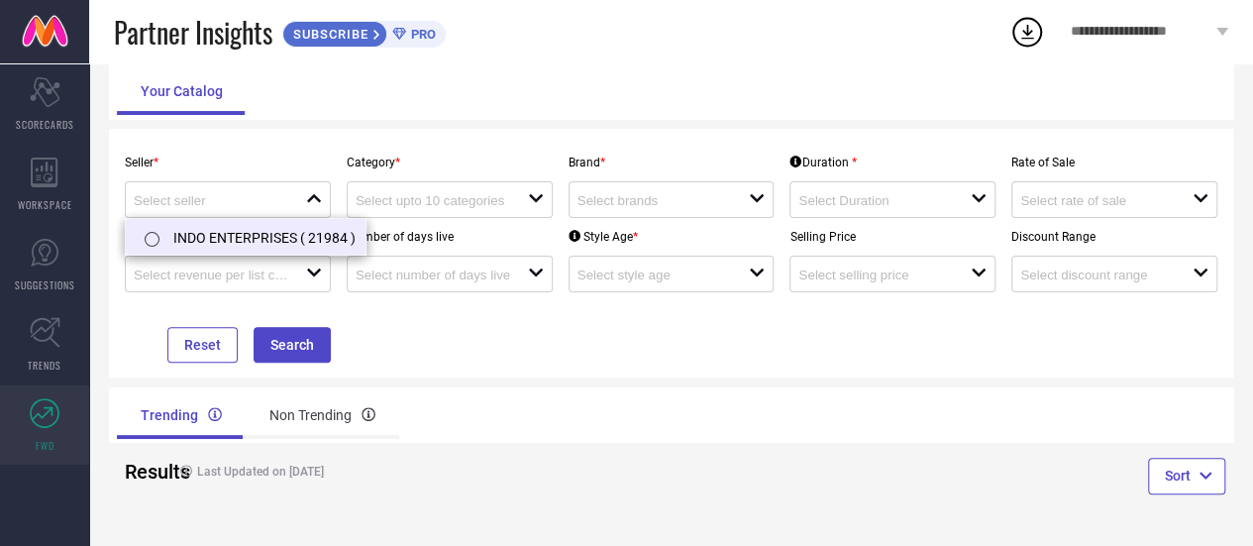
click at [295, 234] on li "INDO ENTERPRISES ( 21984 )" at bounding box center [246, 237] width 240 height 36
type input "INDO ENTERPRISES ( 21984 )"
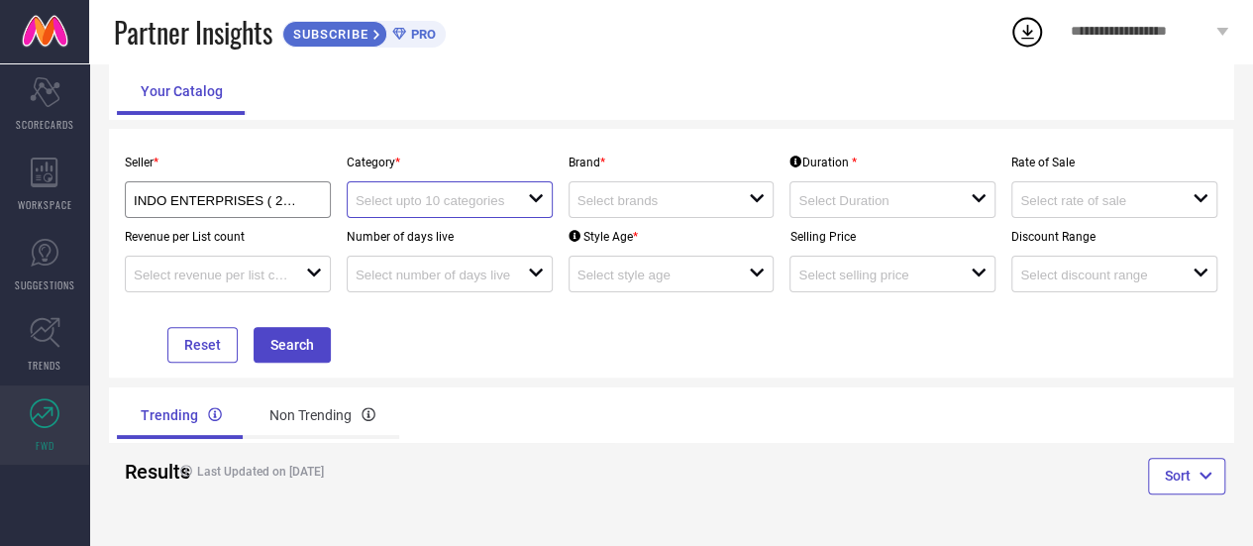
click at [487, 198] on input at bounding box center [433, 200] width 155 height 15
click at [471, 195] on input at bounding box center [433, 200] width 155 height 15
click at [471, 194] on input at bounding box center [433, 200] width 155 height 15
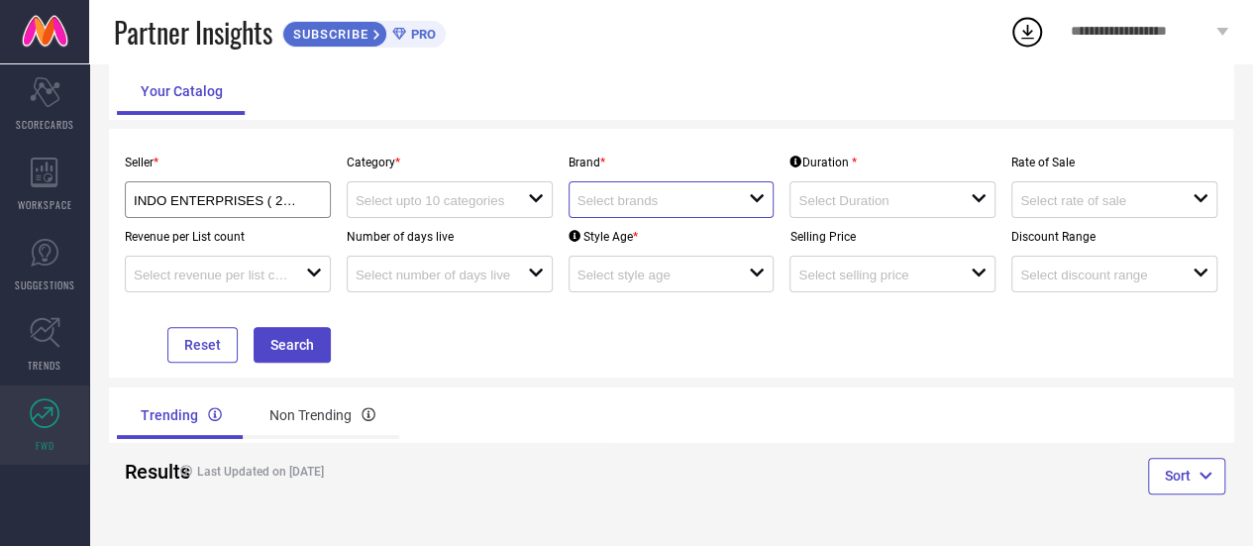
click at [590, 195] on input at bounding box center [654, 200] width 155 height 15
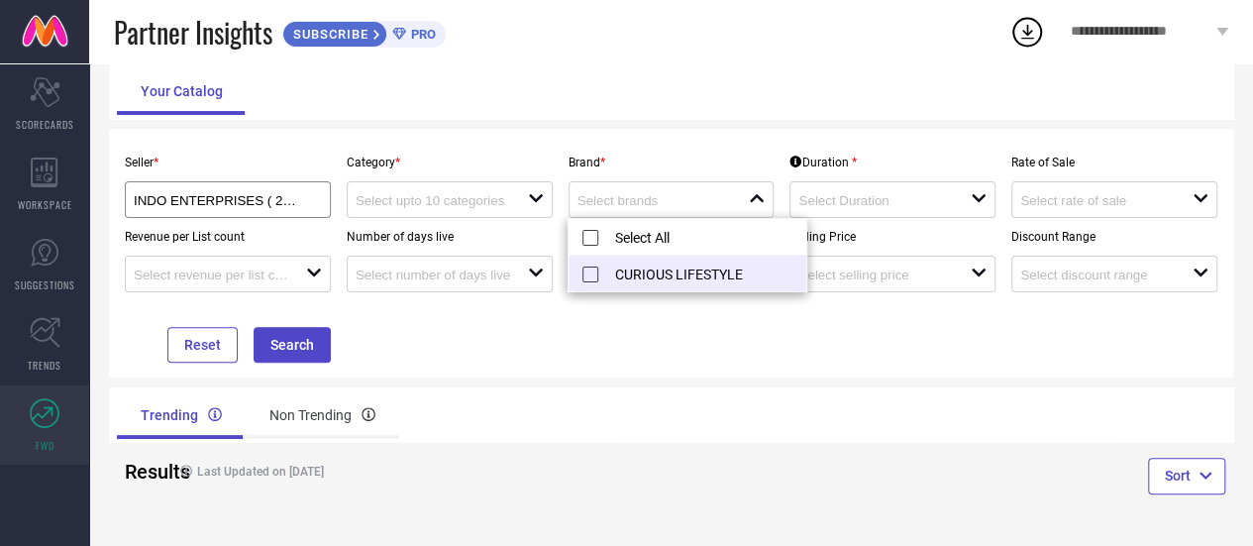
click at [596, 273] on li "CURIOUS LIFESTYLE" at bounding box center [688, 274] width 238 height 36
type input "CURIOUS LIFESTYLE"
click at [852, 212] on div "open" at bounding box center [892, 199] width 206 height 37
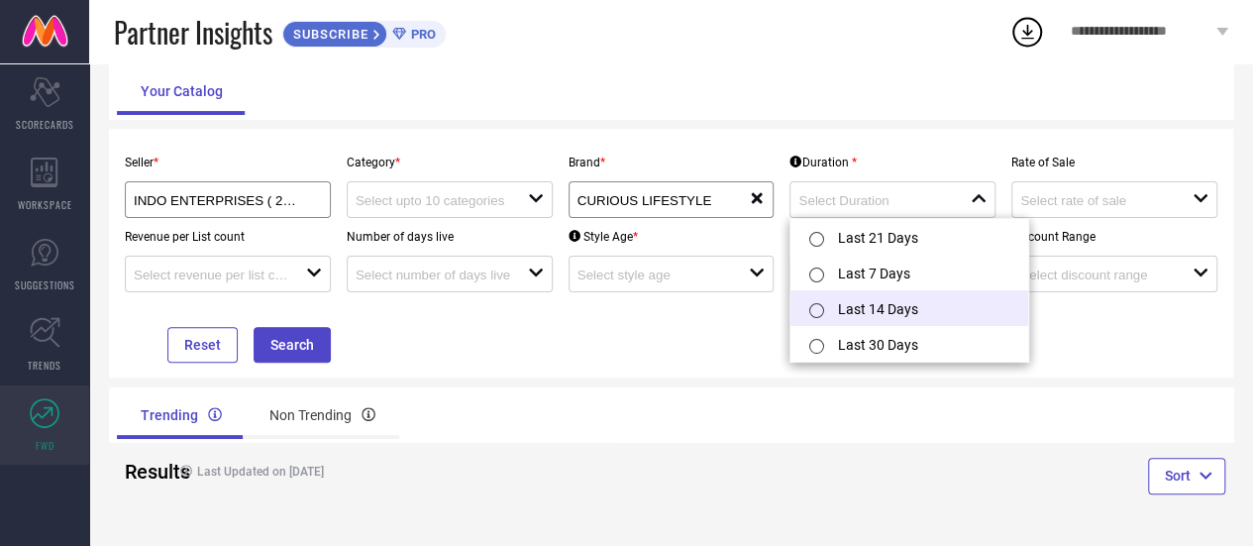
click at [824, 309] on label at bounding box center [815, 310] width 23 height 21
type input "Last 14 Days"
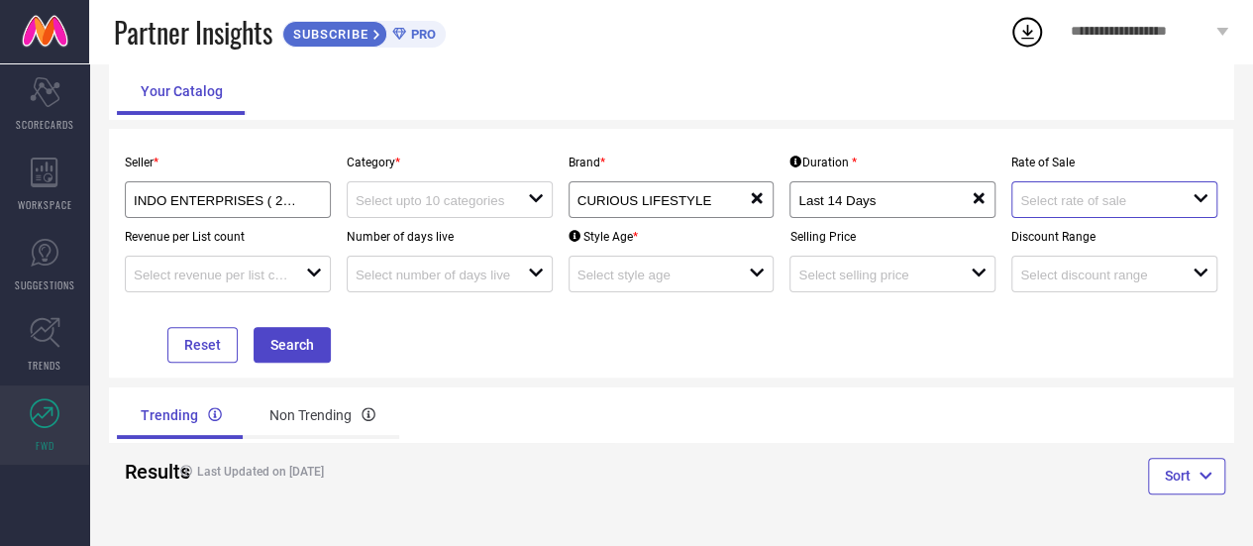
click at [1065, 202] on input at bounding box center [1097, 200] width 155 height 15
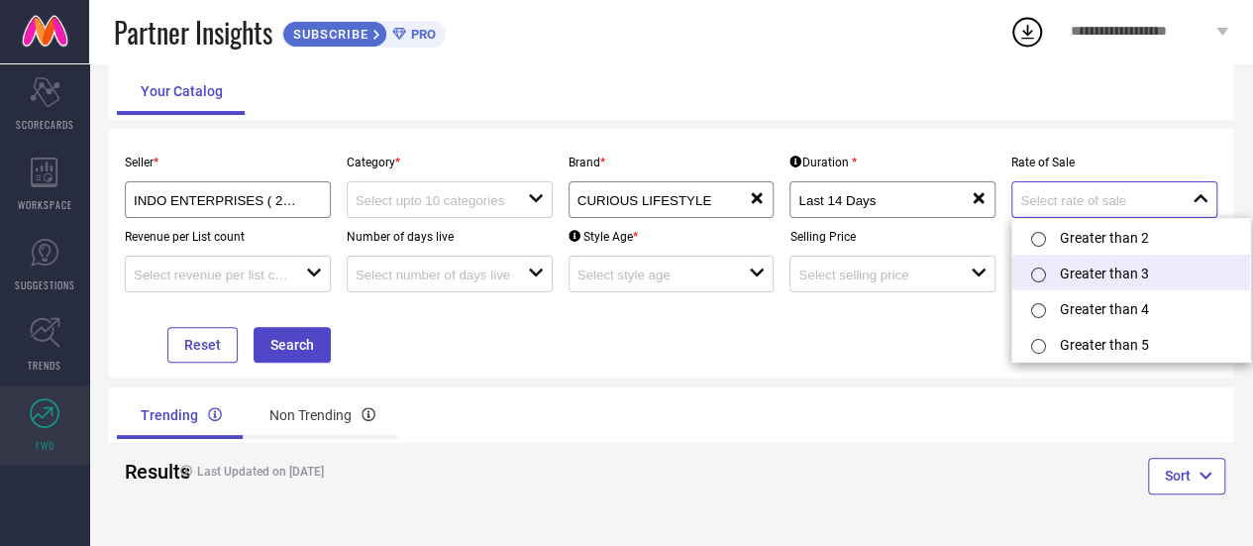
scroll to position [2, 0]
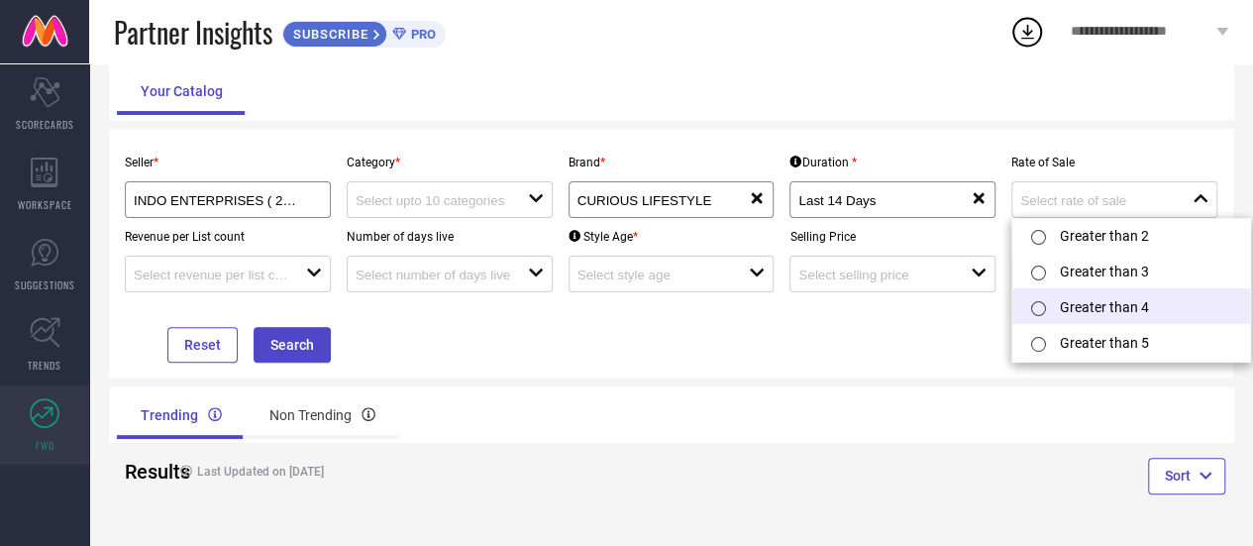
click at [1042, 306] on input "radio" at bounding box center [1038, 308] width 15 height 15
type input "Greater than 4"
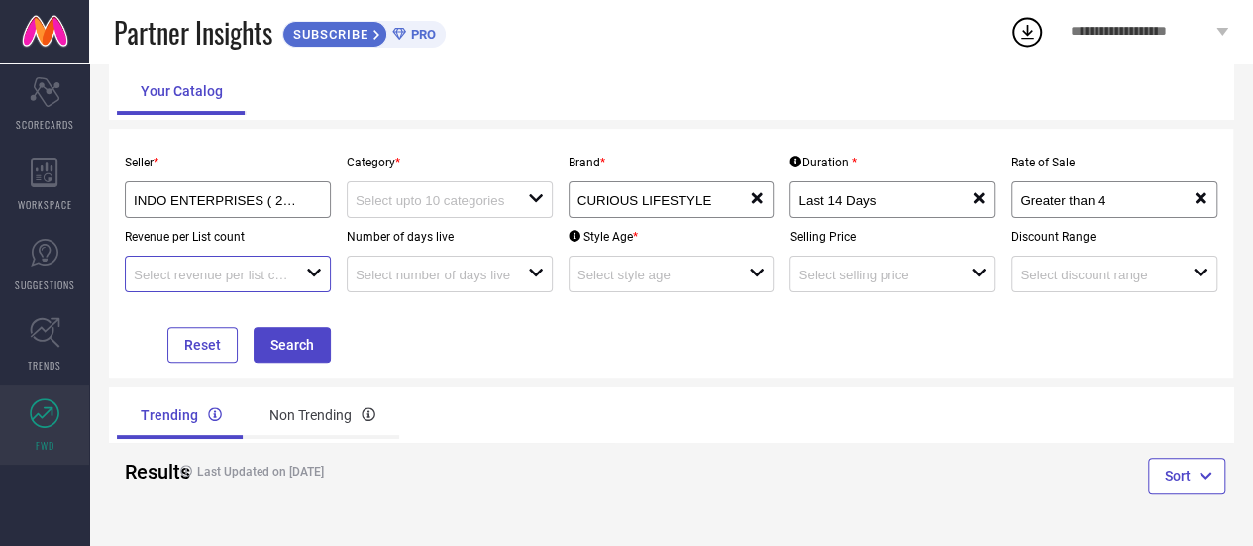
click at [253, 272] on input at bounding box center [211, 274] width 155 height 15
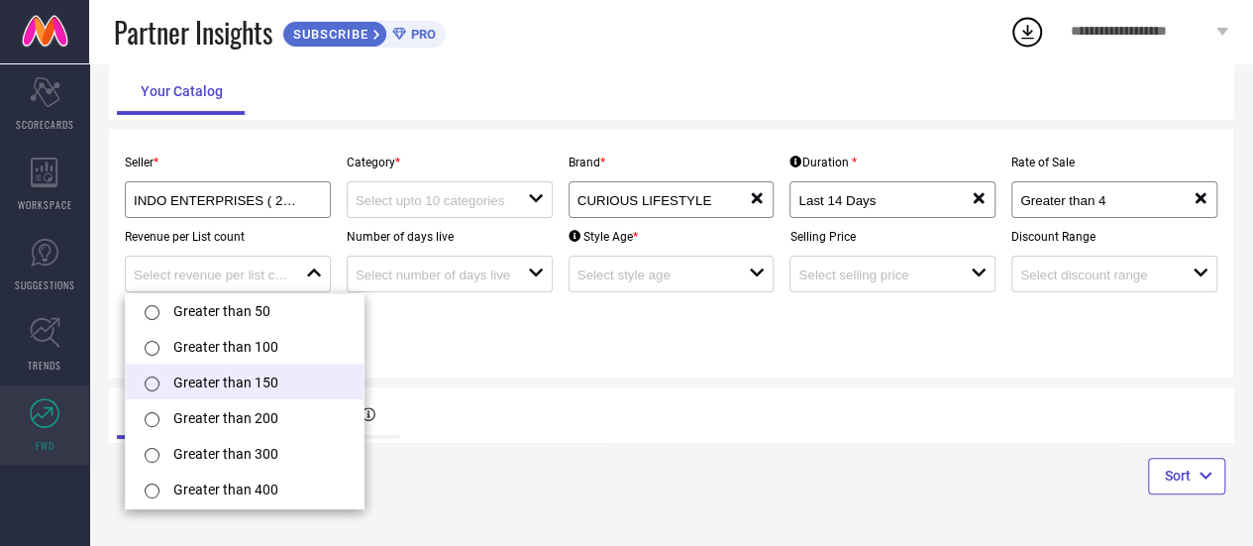
click at [146, 382] on input "radio" at bounding box center [152, 383] width 15 height 15
type input "Greater than 150"
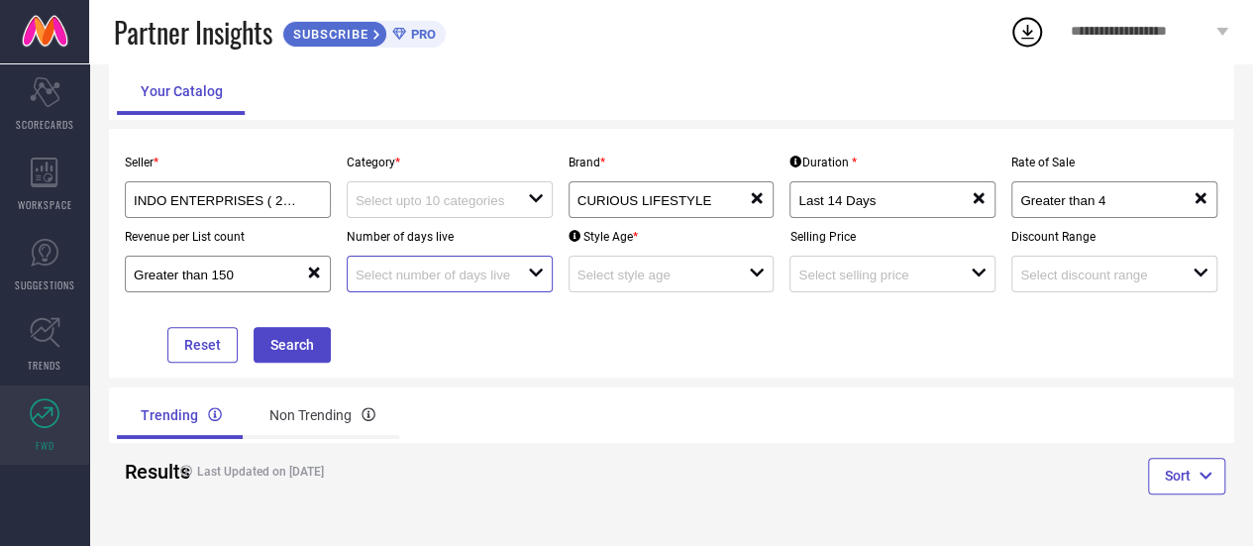
click at [458, 278] on input at bounding box center [433, 274] width 155 height 15
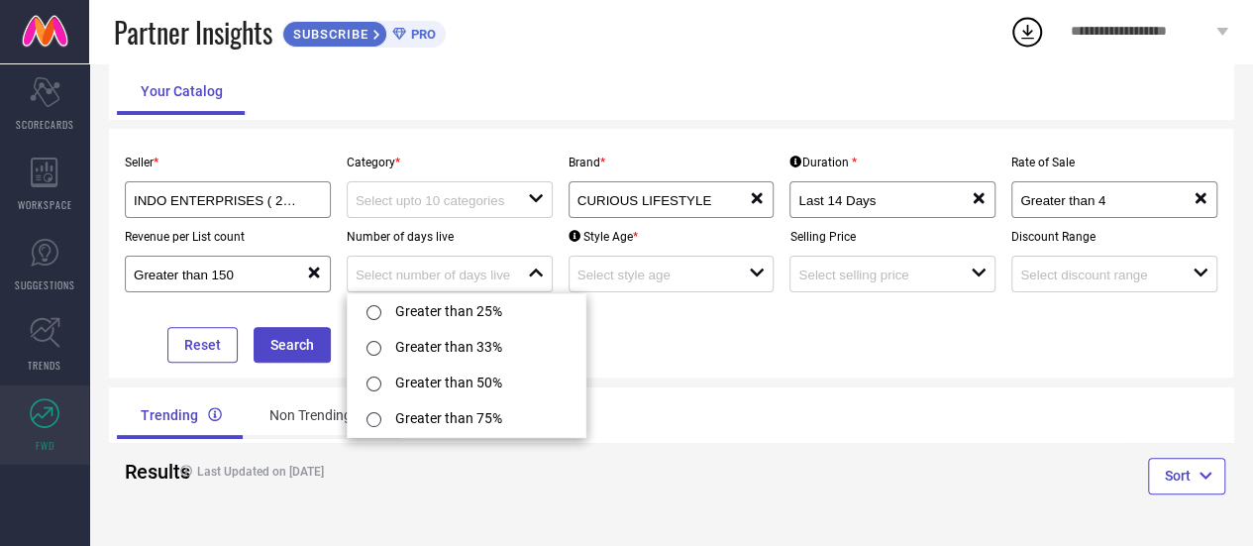
drag, startPoint x: 375, startPoint y: 382, endPoint x: 426, endPoint y: 369, distance: 52.1
click at [376, 381] on input "radio" at bounding box center [374, 383] width 15 height 15
type input "Greater than 50%"
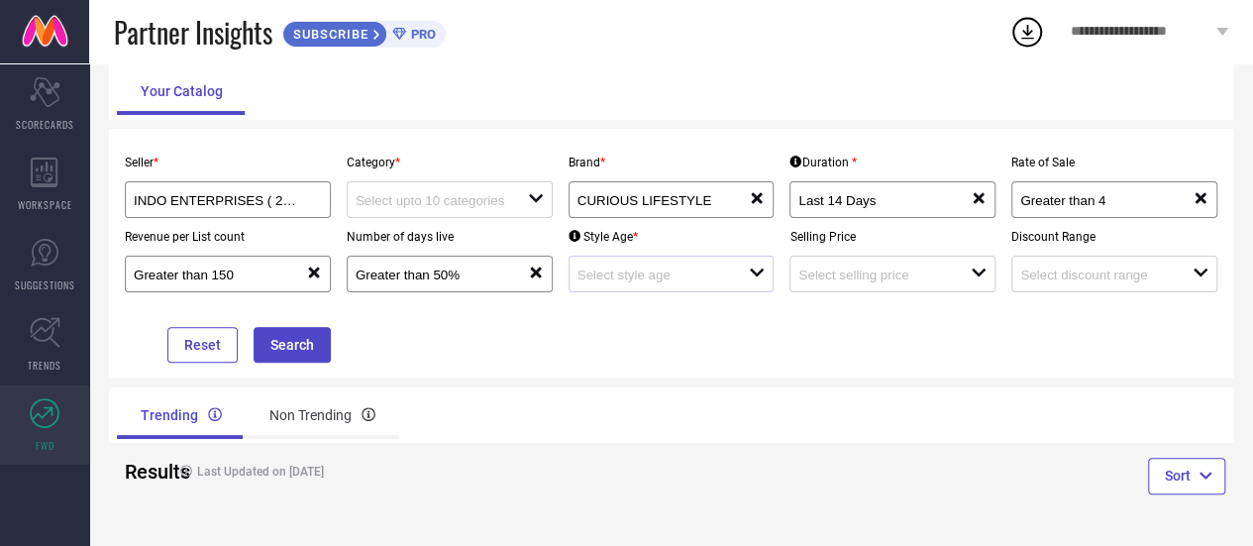
click at [628, 283] on div at bounding box center [663, 273] width 172 height 19
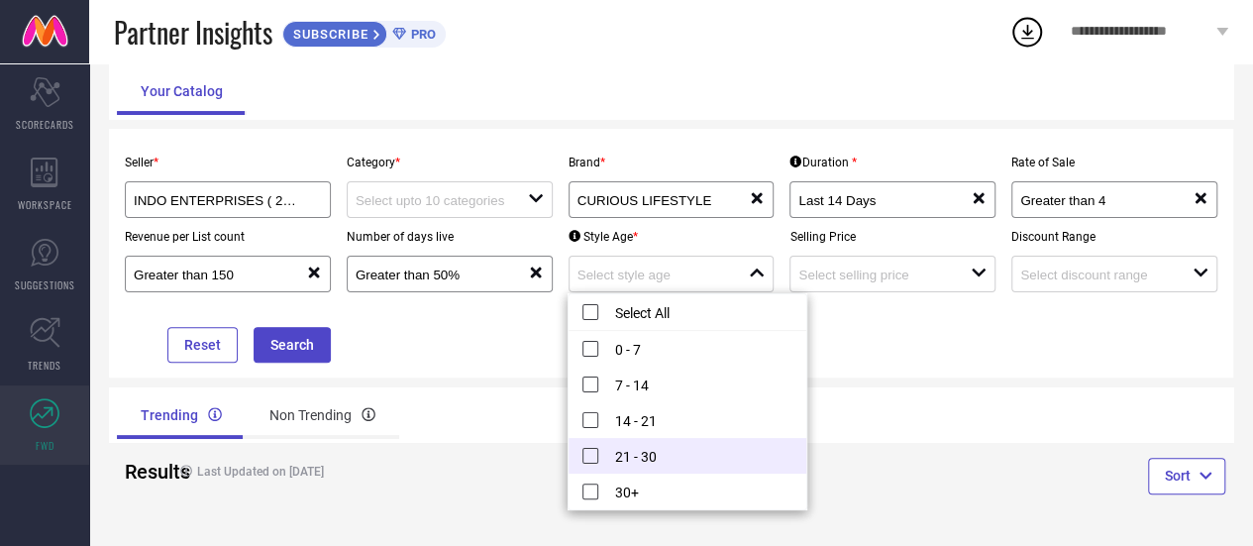
click at [587, 453] on li "21 - 30" at bounding box center [688, 456] width 238 height 36
type input "21 - 30"
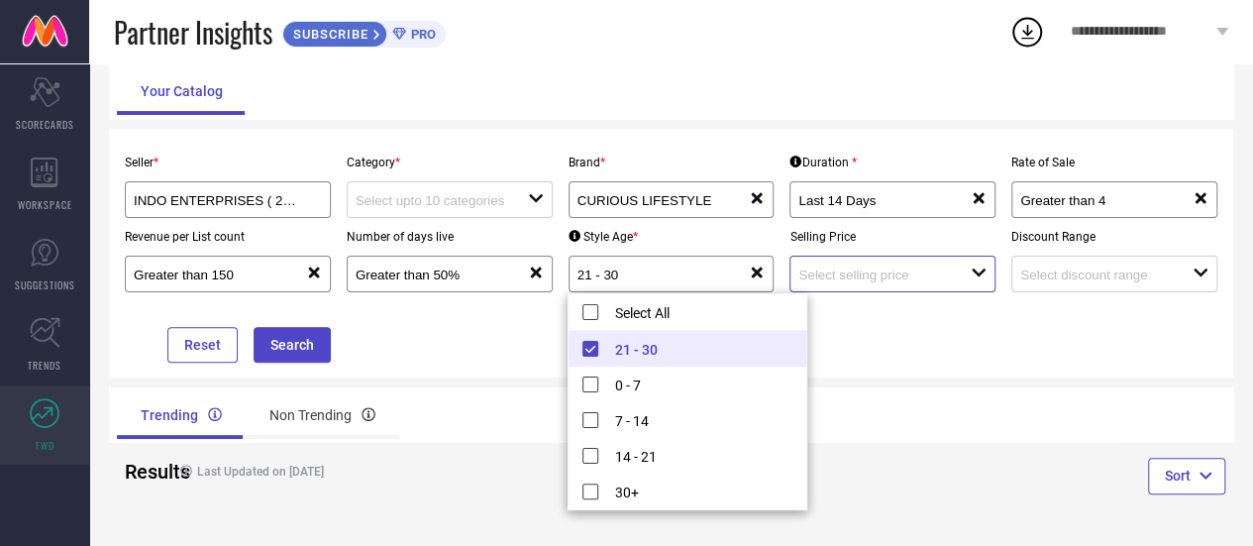
click at [867, 281] on input at bounding box center [875, 274] width 155 height 15
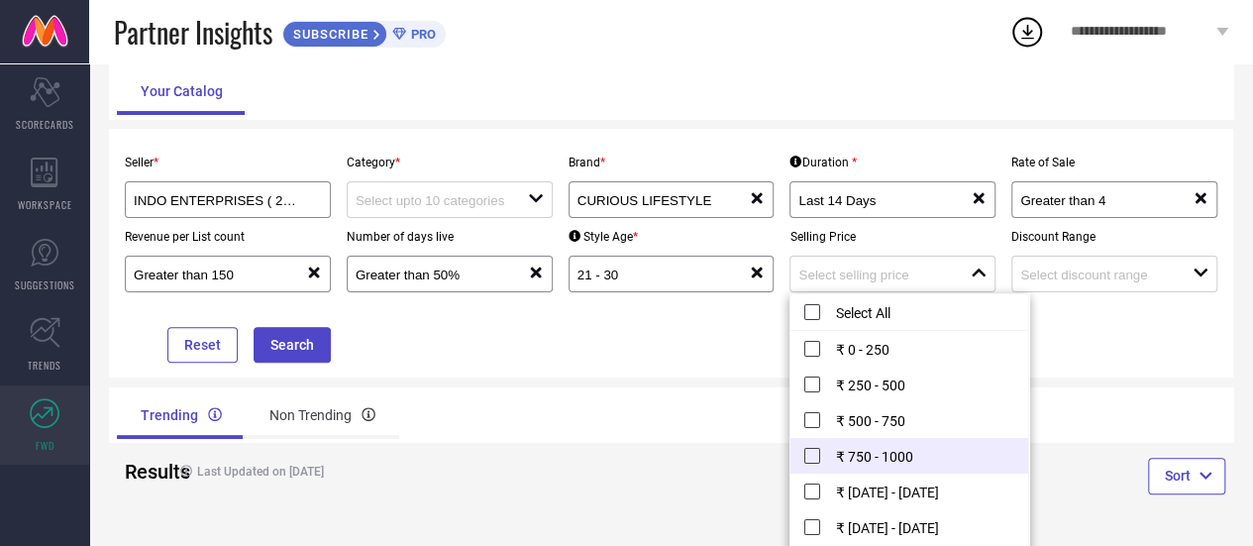
click at [811, 459] on li "₹ 750 - 1000" at bounding box center [909, 456] width 238 height 36
type input "₹ 750 - 1000"
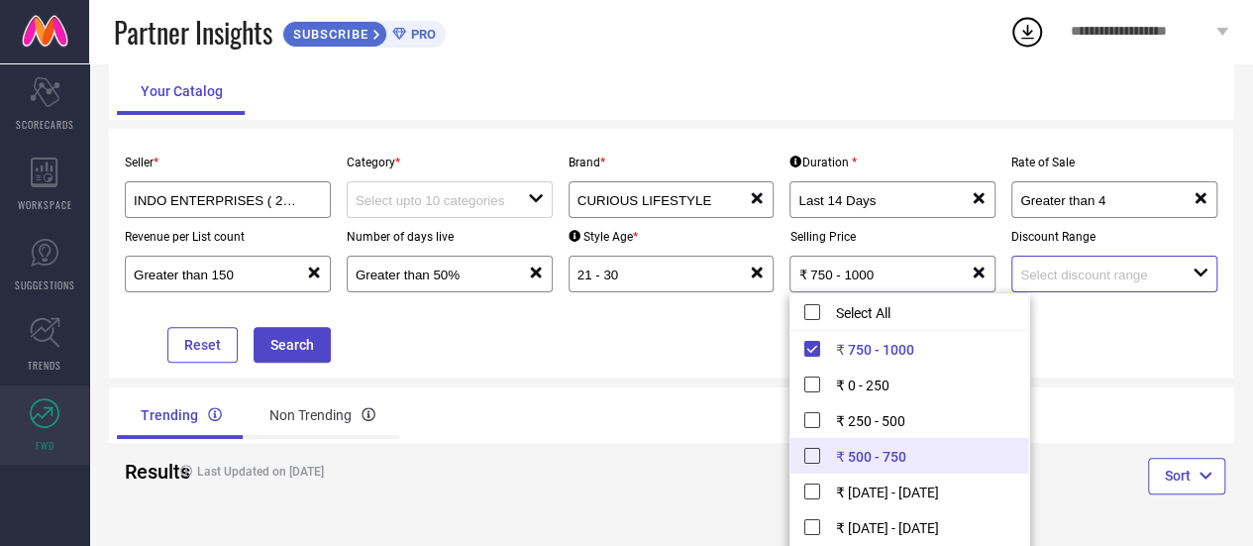
click at [1029, 272] on input at bounding box center [1097, 274] width 155 height 15
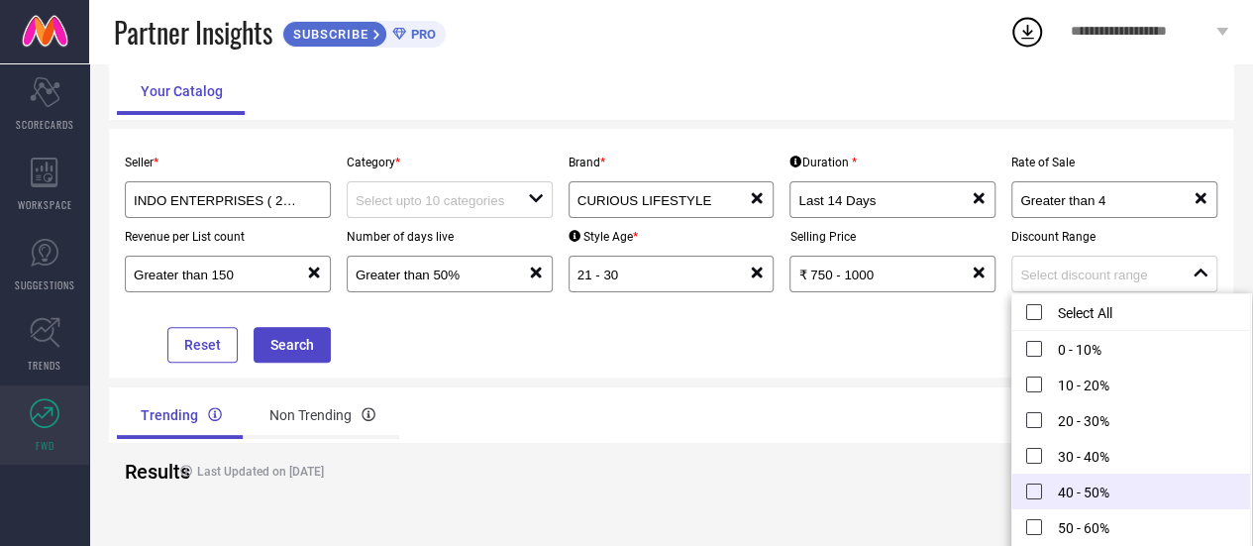
click at [1032, 488] on li "40 - 50%" at bounding box center [1131, 491] width 238 height 36
type input "40 - 50%"
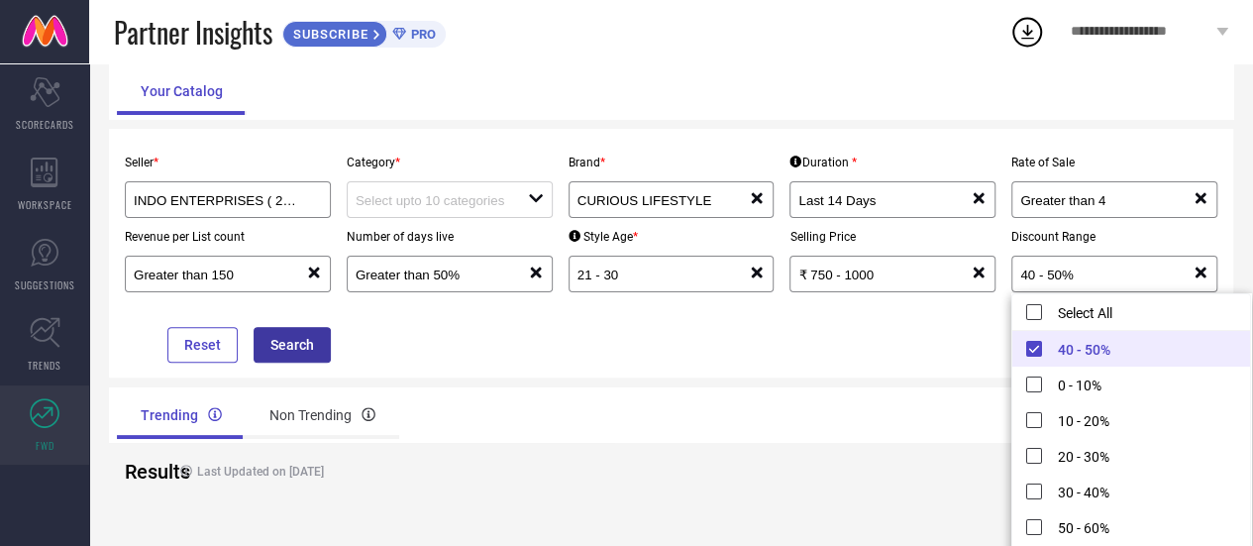
click at [311, 352] on button "Search" at bounding box center [292, 345] width 77 height 36
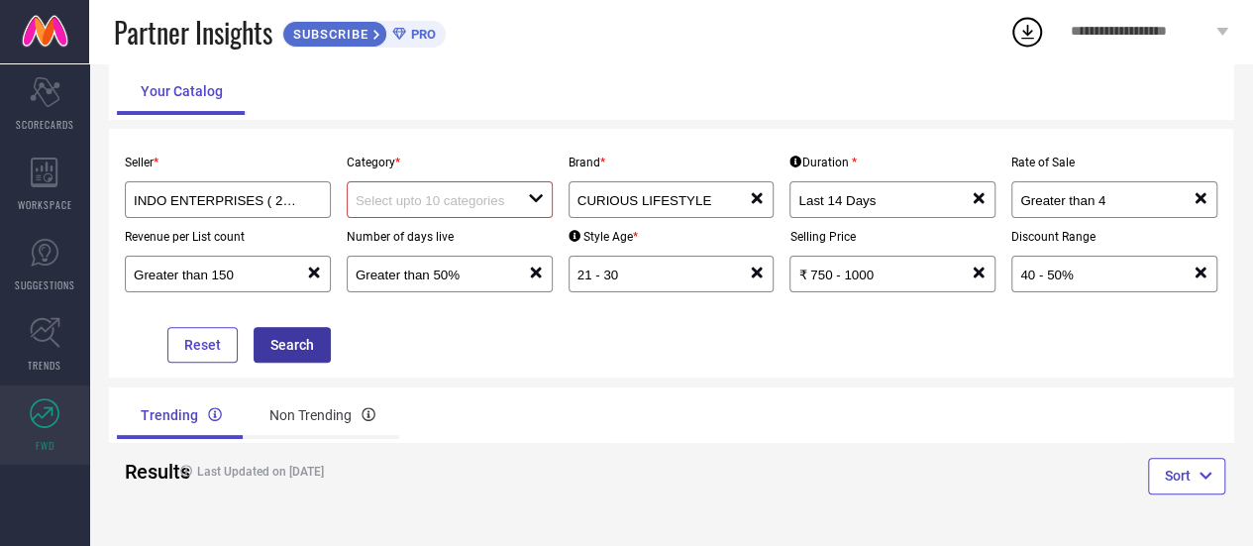
click at [303, 334] on button "Search" at bounding box center [292, 345] width 77 height 36
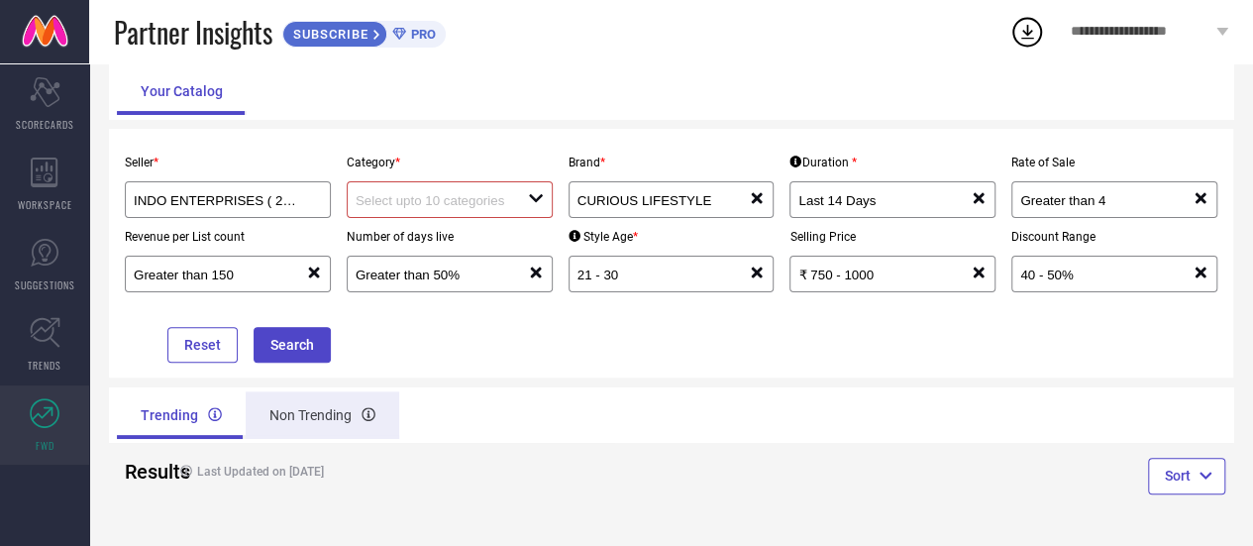
click at [325, 413] on div "Non Trending" at bounding box center [323, 415] width 154 height 48
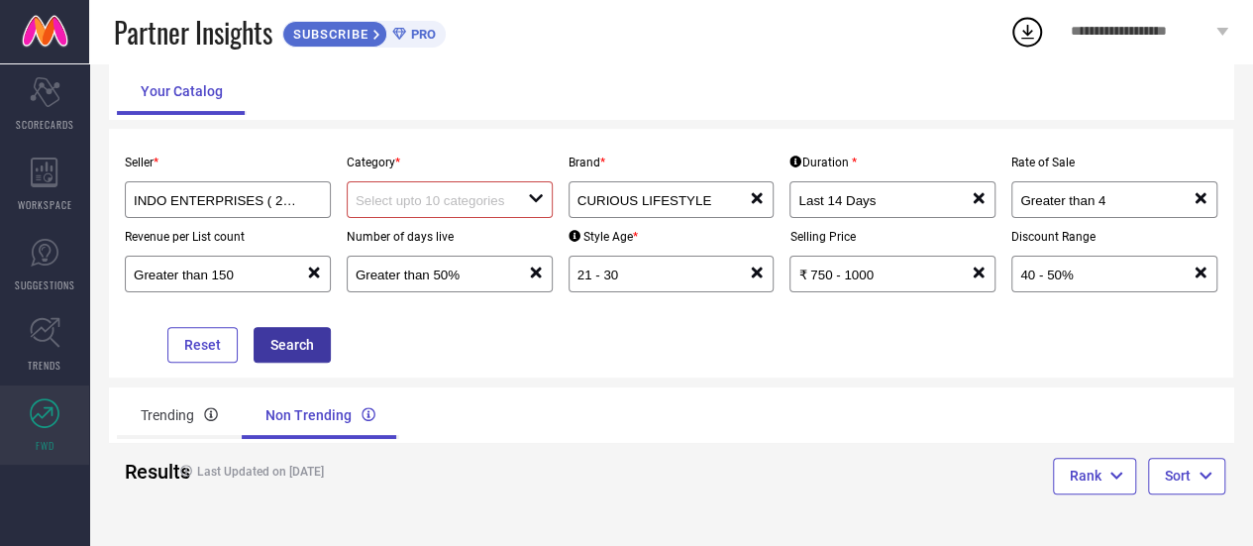
click at [296, 340] on button "Search" at bounding box center [292, 345] width 77 height 36
click at [233, 347] on button "Reset" at bounding box center [202, 345] width 70 height 36
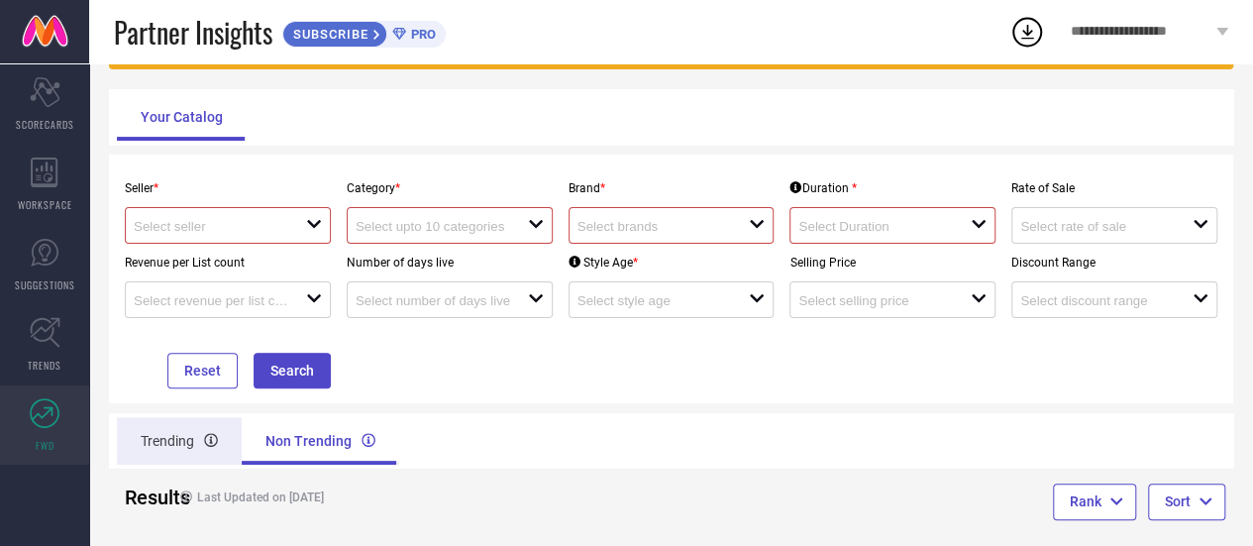
scroll to position [155, 0]
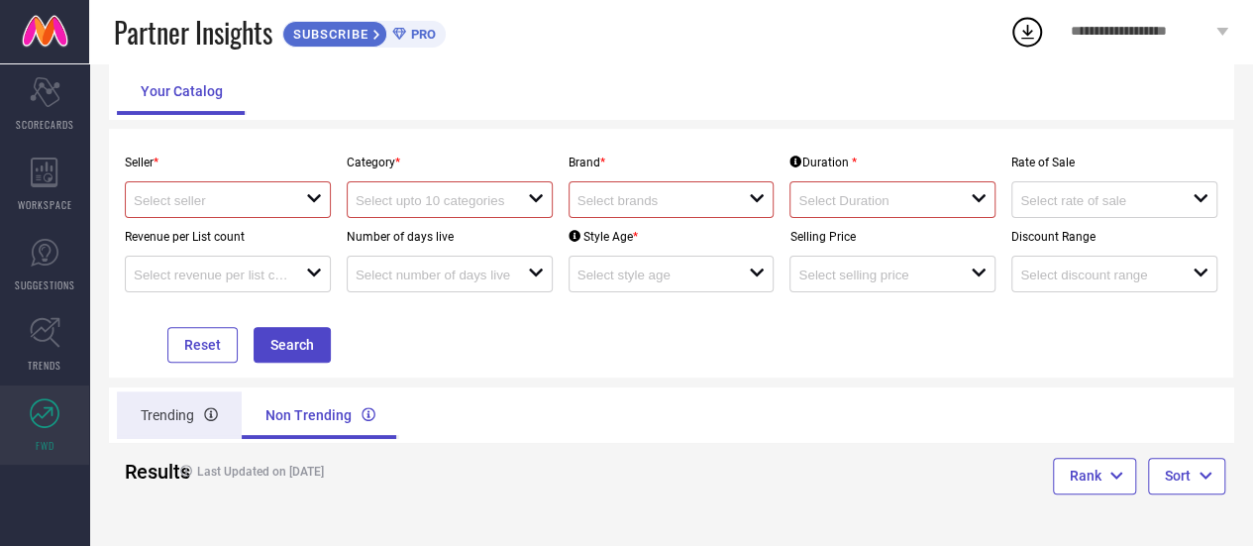
click at [183, 425] on div "Trending" at bounding box center [179, 415] width 125 height 48
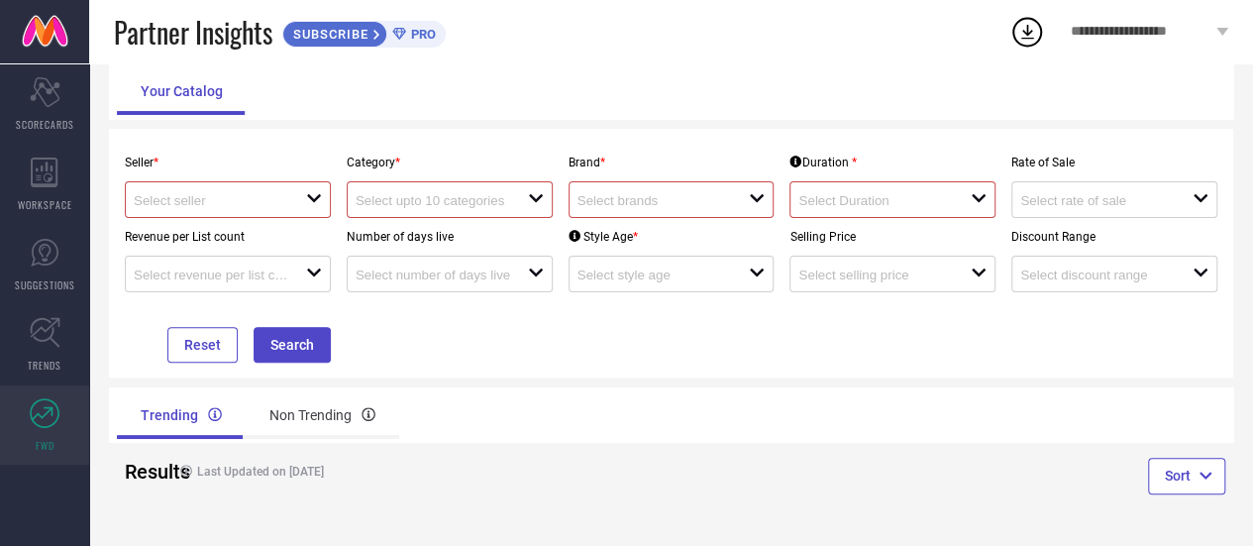
click at [210, 195] on input at bounding box center [211, 200] width 155 height 15
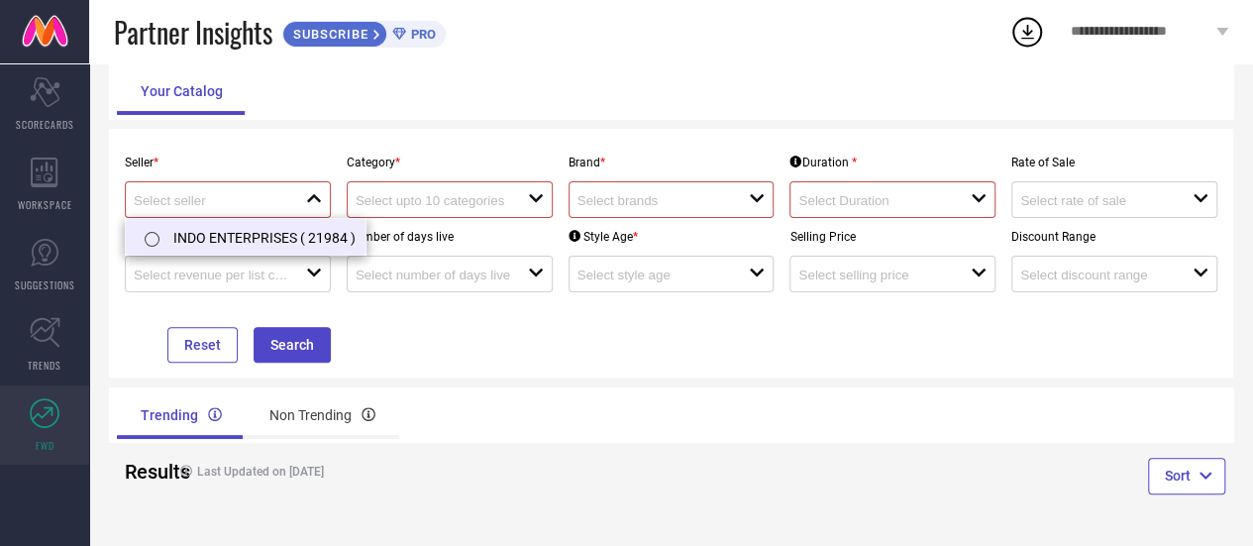
click at [221, 232] on li "INDO ENTERPRISES ( 21984 )" at bounding box center [246, 237] width 240 height 36
type input "INDO ENTERPRISES ( 21984 )"
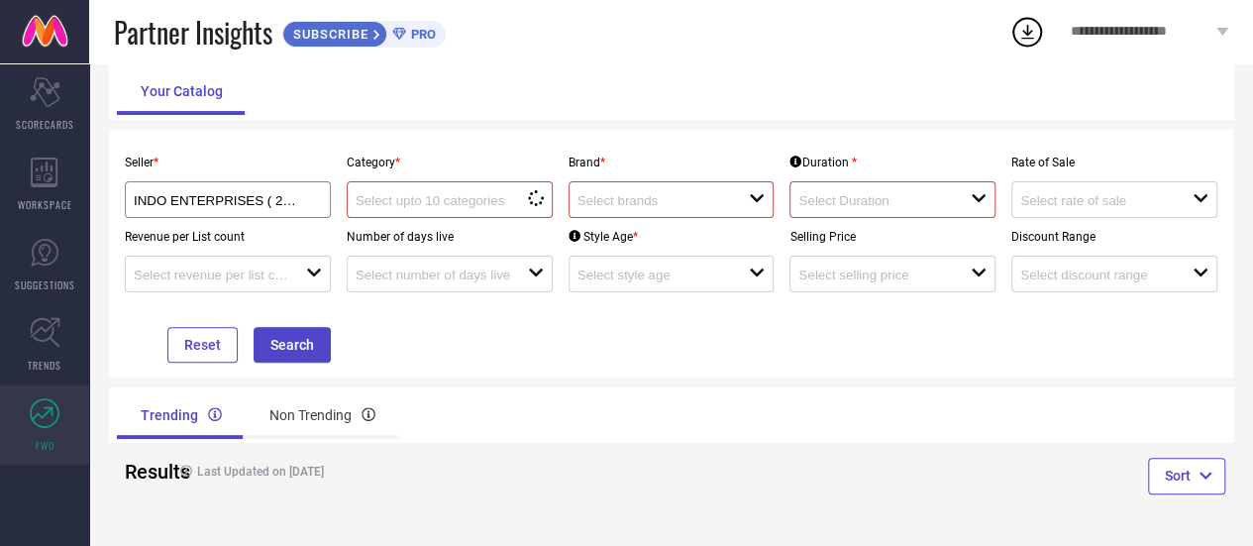
click at [637, 214] on div "open" at bounding box center [672, 199] width 206 height 37
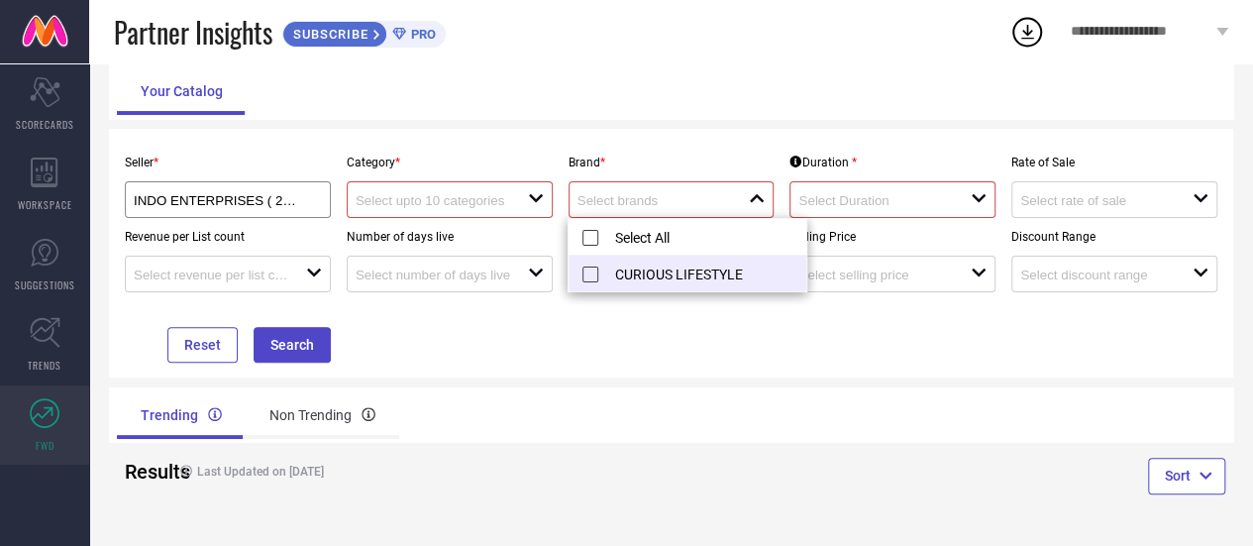
click at [647, 267] on li "CURIOUS LIFESTYLE" at bounding box center [688, 274] width 238 height 36
type input "CURIOUS LIFESTYLE"
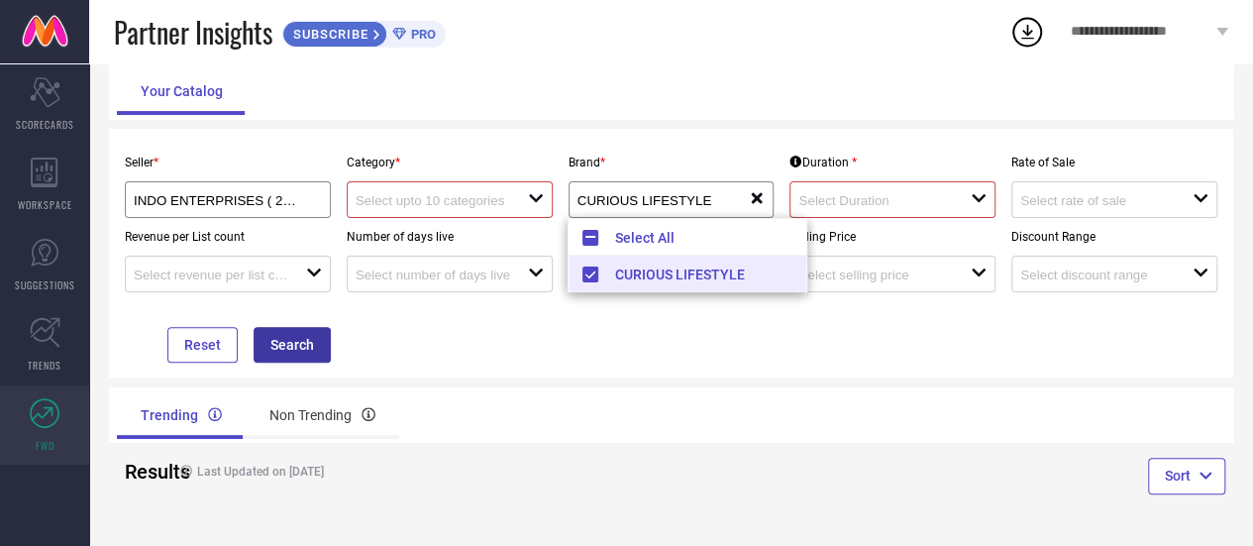
click at [297, 346] on button "Search" at bounding box center [292, 345] width 77 height 36
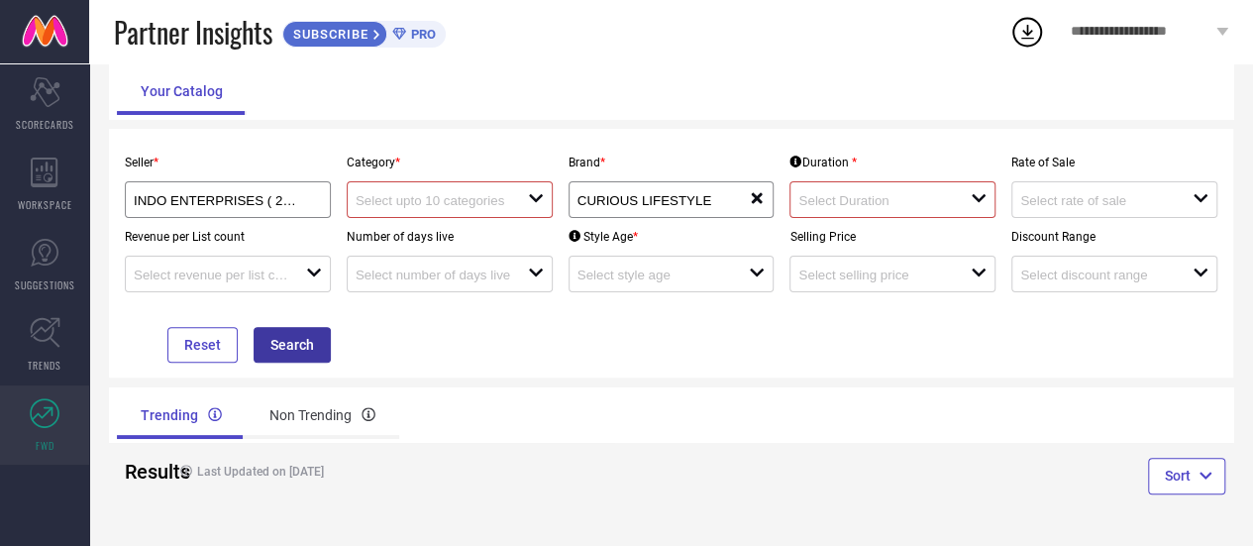
click at [299, 344] on button "Search" at bounding box center [292, 345] width 77 height 36
click at [874, 208] on input at bounding box center [875, 200] width 155 height 15
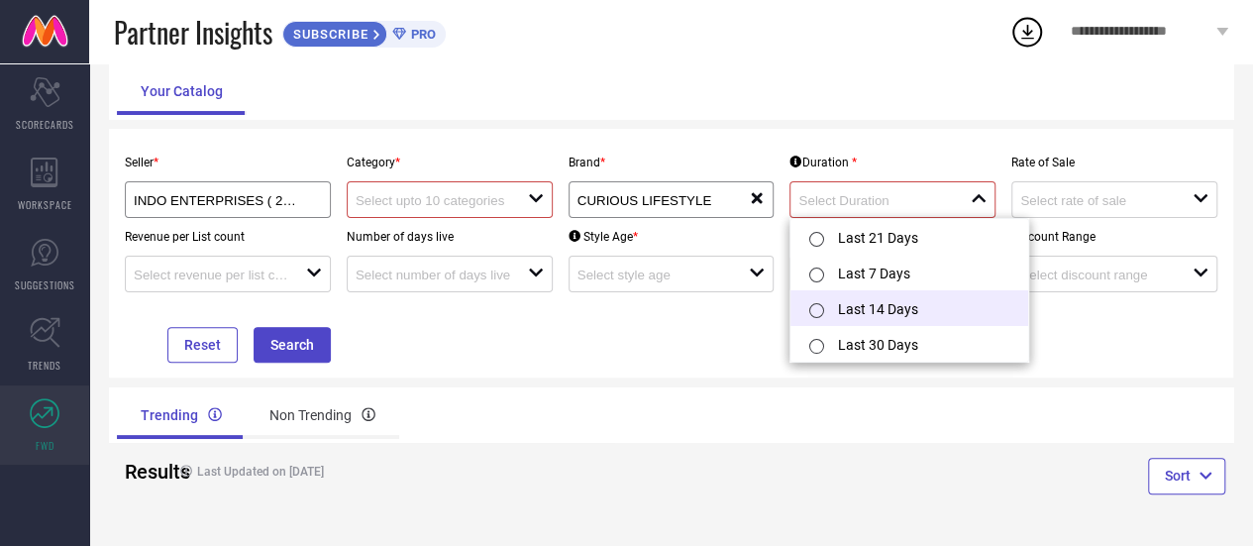
click at [811, 314] on input "radio" at bounding box center [816, 310] width 15 height 15
type input "Last 14 Days"
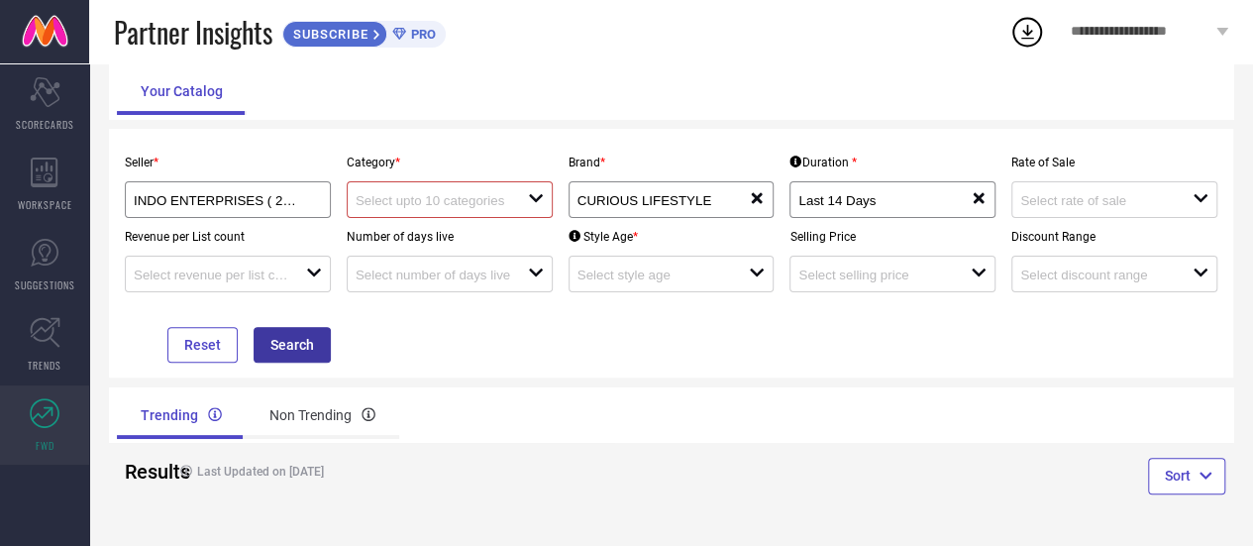
click at [297, 339] on button "Search" at bounding box center [292, 345] width 77 height 36
click at [440, 202] on input at bounding box center [433, 200] width 155 height 15
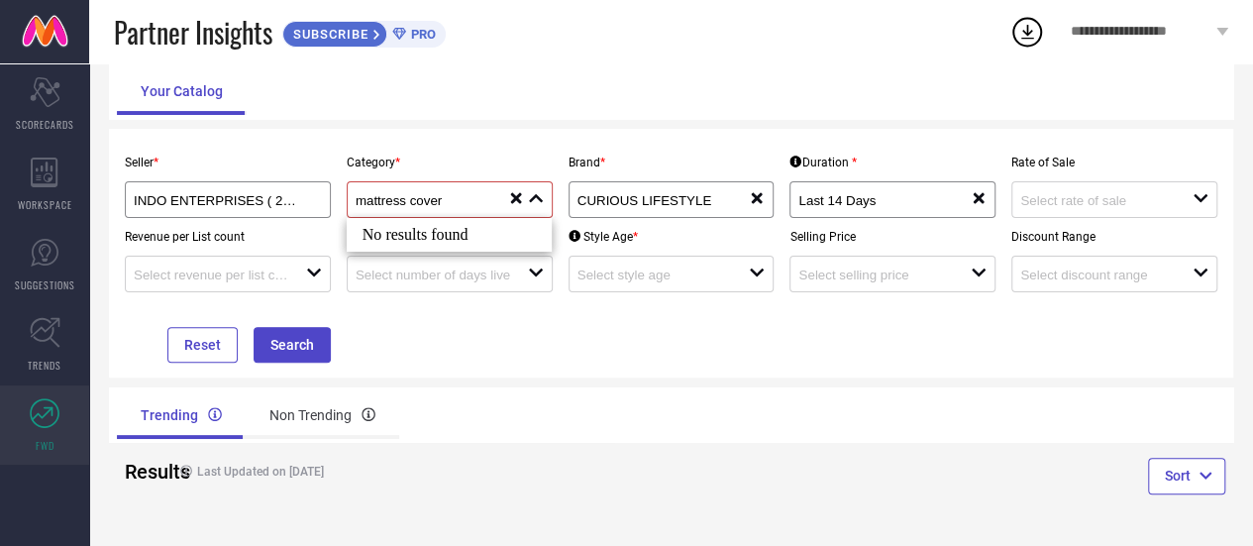
type input "mattress cover"
click at [485, 100] on div "Your Catalog" at bounding box center [671, 91] width 1108 height 48
click at [442, 208] on input at bounding box center [433, 200] width 155 height 15
click at [418, 234] on div "No results found" at bounding box center [450, 235] width 206 height 34
click at [440, 203] on input at bounding box center [433, 200] width 155 height 15
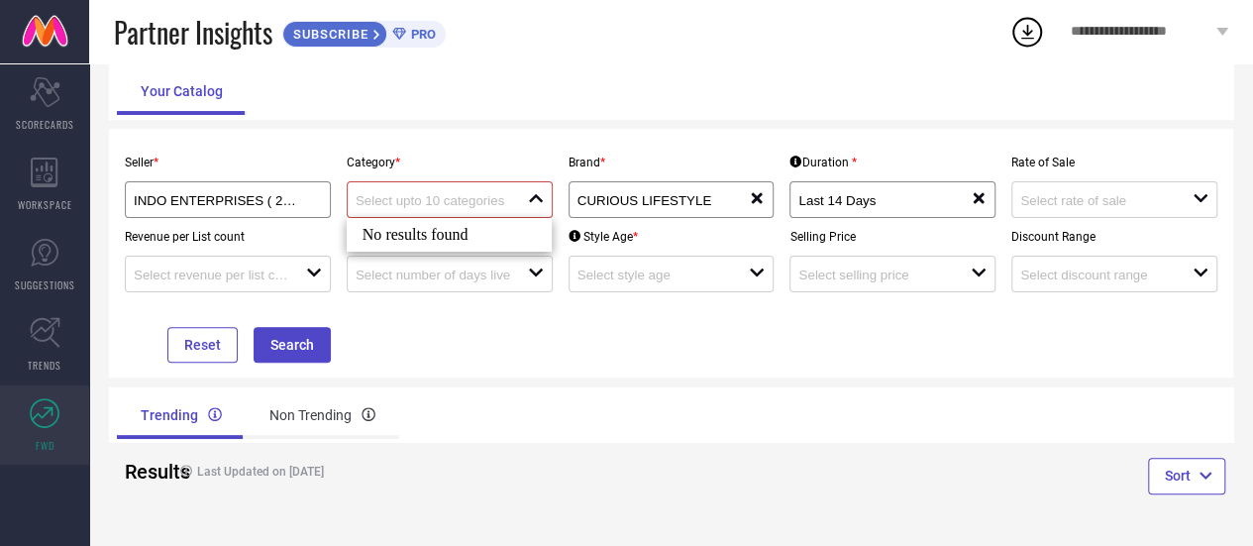
click at [438, 197] on input at bounding box center [433, 200] width 155 height 15
click at [418, 172] on div "Category * close" at bounding box center [450, 181] width 222 height 74
click at [418, 187] on div "open" at bounding box center [450, 199] width 206 height 37
type input "h"
type input "n"
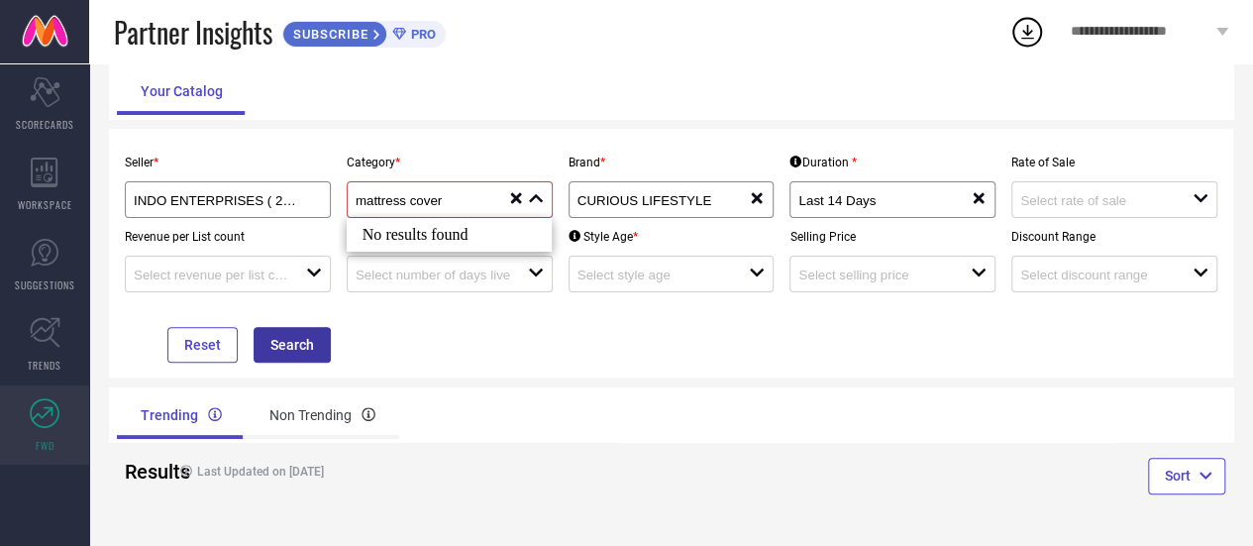
type input "mattress cover"
click at [298, 340] on button "Search" at bounding box center [292, 345] width 77 height 36
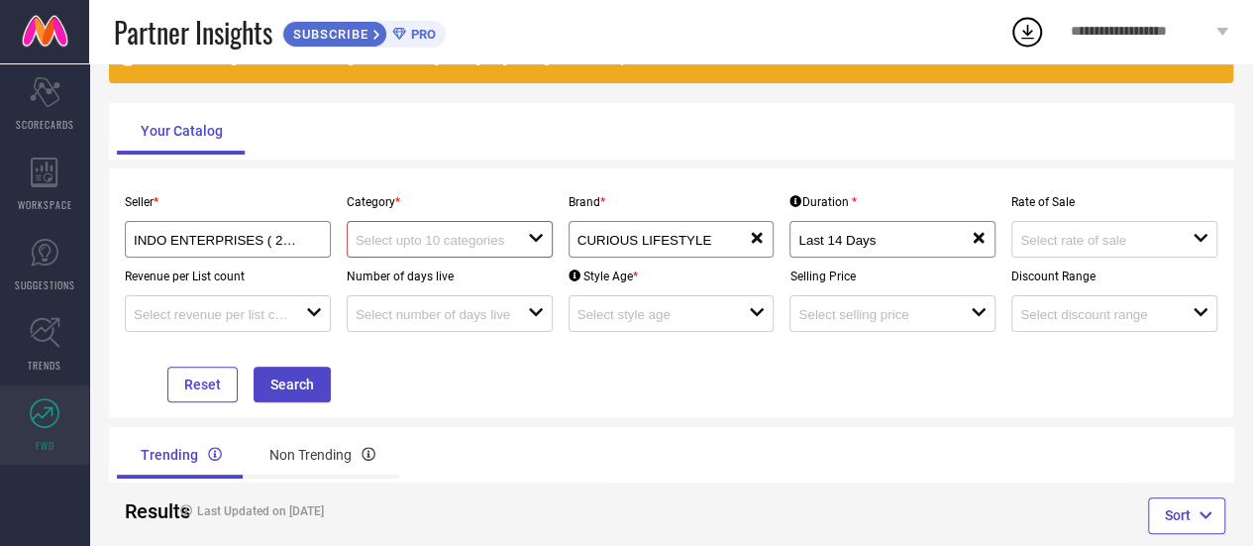
scroll to position [55, 0]
